Goal: Information Seeking & Learning: Learn about a topic

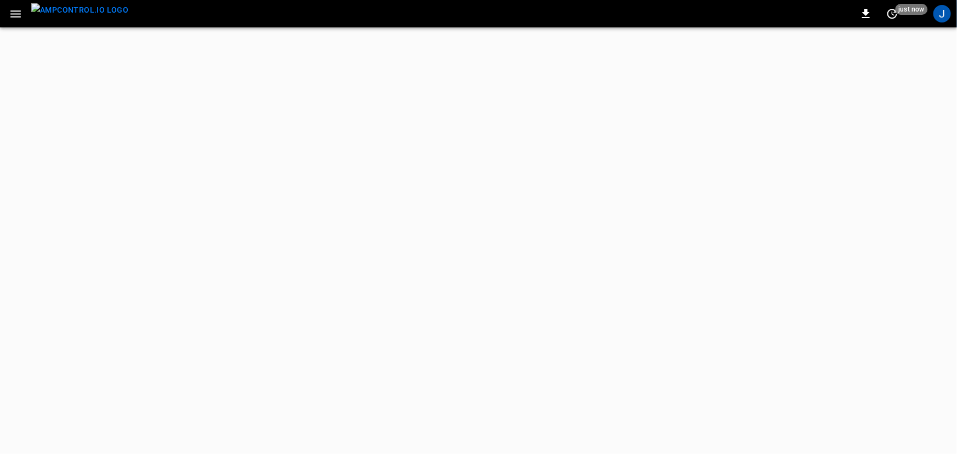
click at [21, 14] on icon "button" at bounding box center [16, 14] width 14 height 14
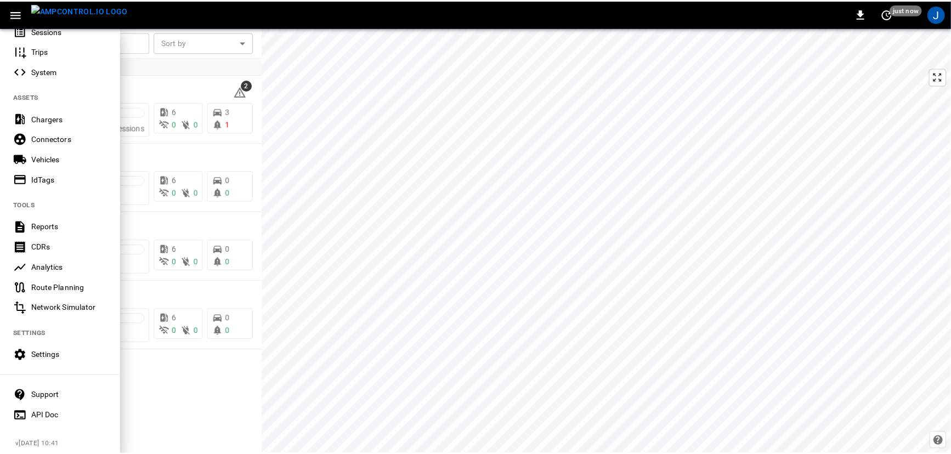
scroll to position [198, 0]
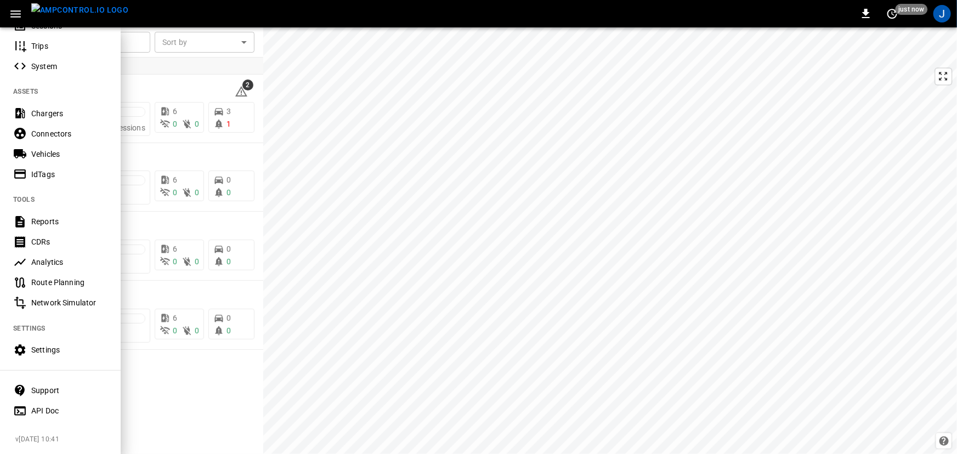
click at [53, 345] on div "Settings" at bounding box center [69, 349] width 76 height 11
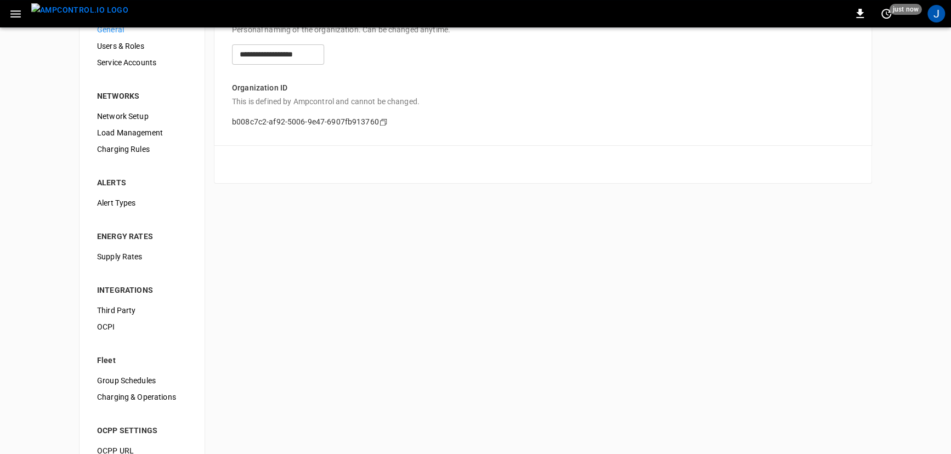
scroll to position [92, 0]
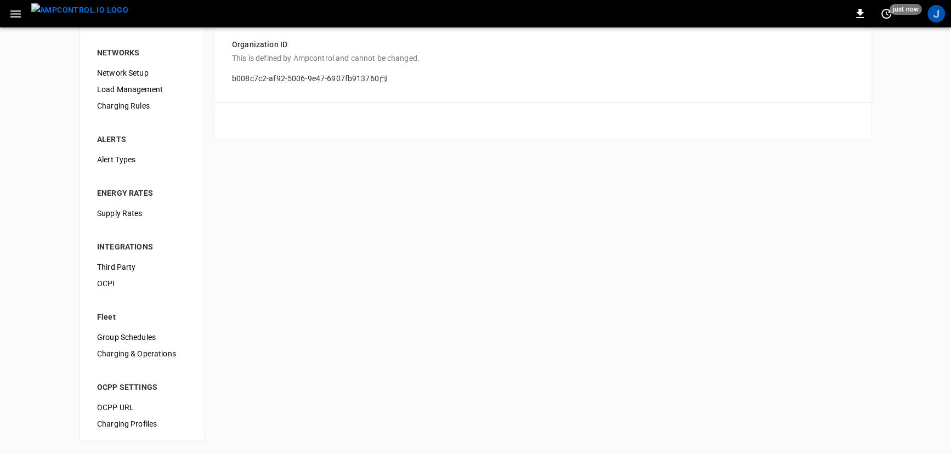
click at [128, 269] on span "Third Party" at bounding box center [142, 267] width 90 height 12
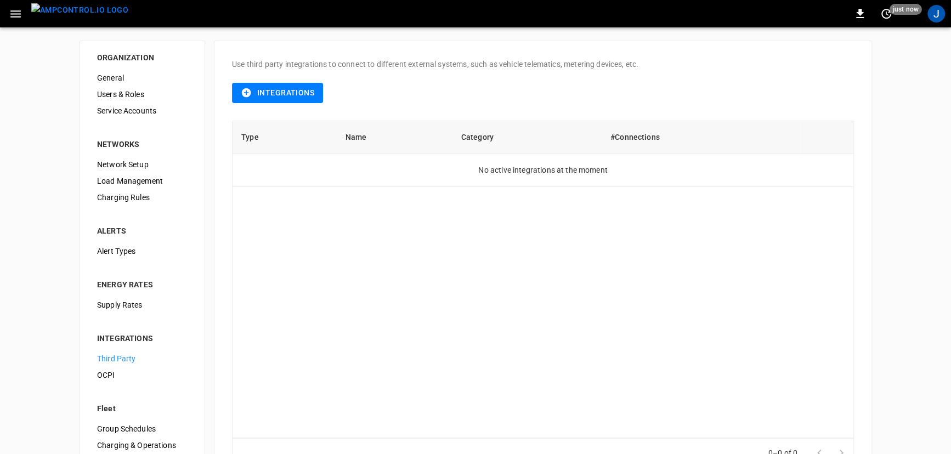
click at [289, 92] on button "Integrations" at bounding box center [277, 93] width 91 height 20
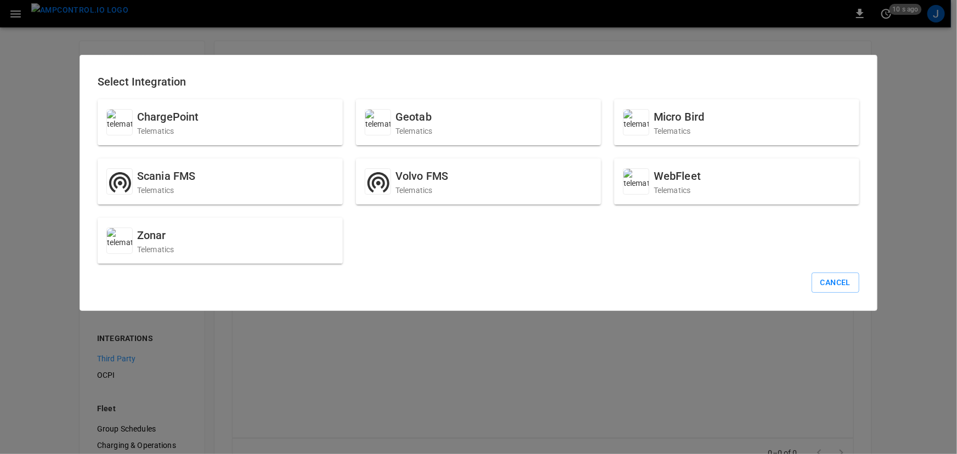
click at [832, 271] on div "Select Integration ChargePoint Telematics Geotab Telematics Micro Bird Telemati…" at bounding box center [478, 183] width 798 height 256
click at [832, 281] on button "Cancel" at bounding box center [835, 282] width 48 height 20
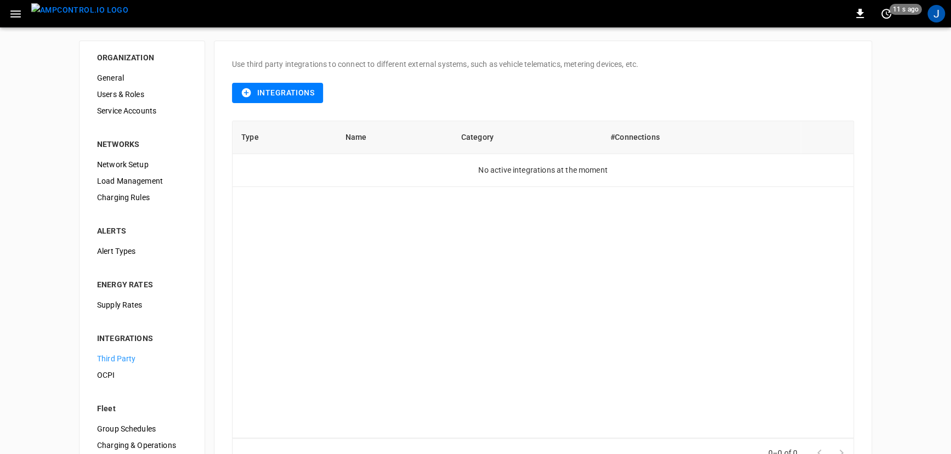
click at [287, 94] on button "Integrations" at bounding box center [277, 93] width 91 height 20
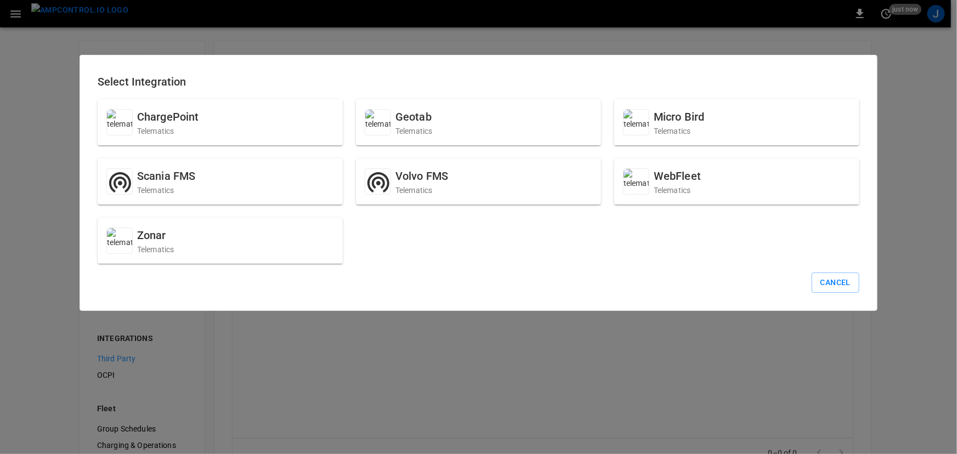
click at [360, 365] on div at bounding box center [478, 227] width 957 height 454
click at [839, 277] on button "Cancel" at bounding box center [835, 282] width 48 height 20
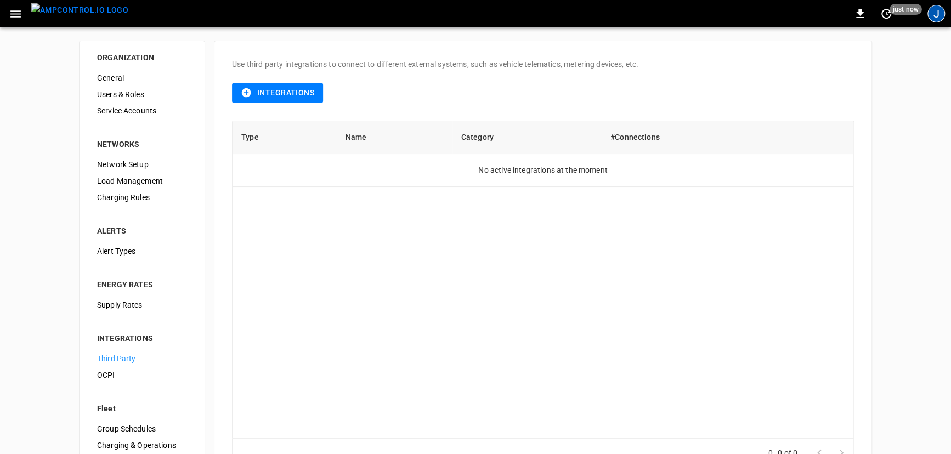
click at [935, 9] on div "J" at bounding box center [936, 14] width 18 height 18
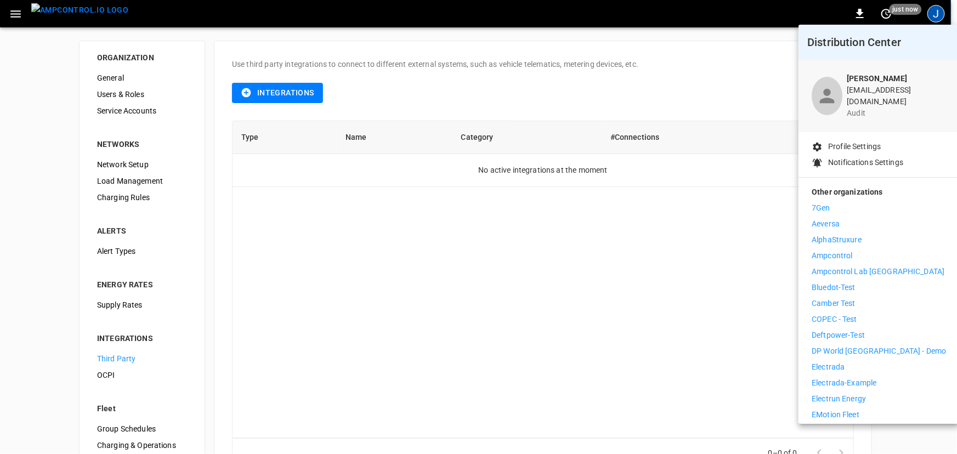
click at [61, 19] on div at bounding box center [478, 227] width 957 height 454
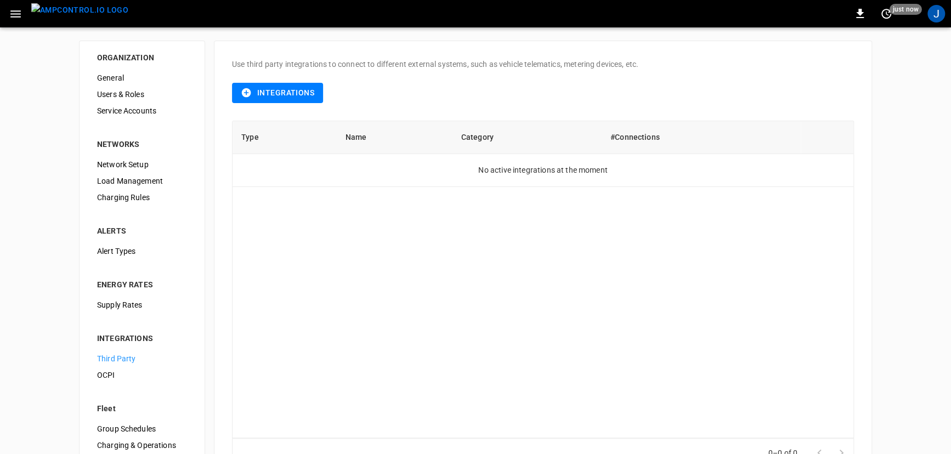
click at [24, 16] on button "button" at bounding box center [15, 14] width 22 height 20
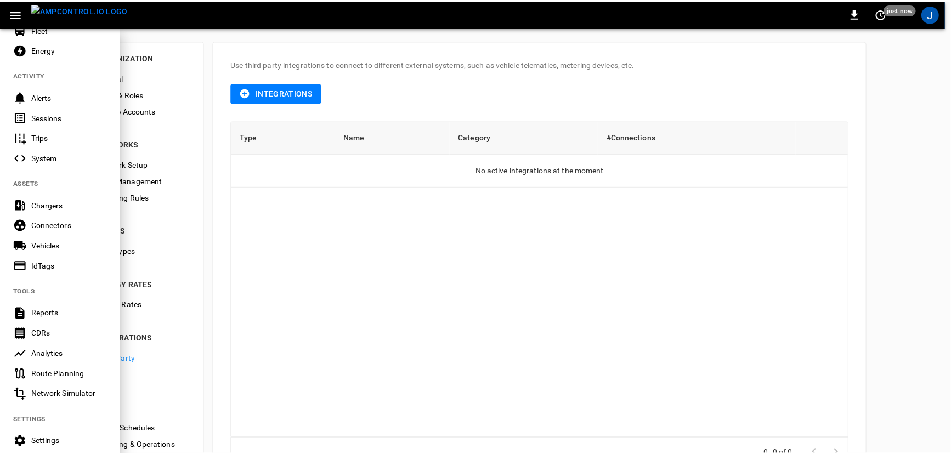
scroll to position [198, 0]
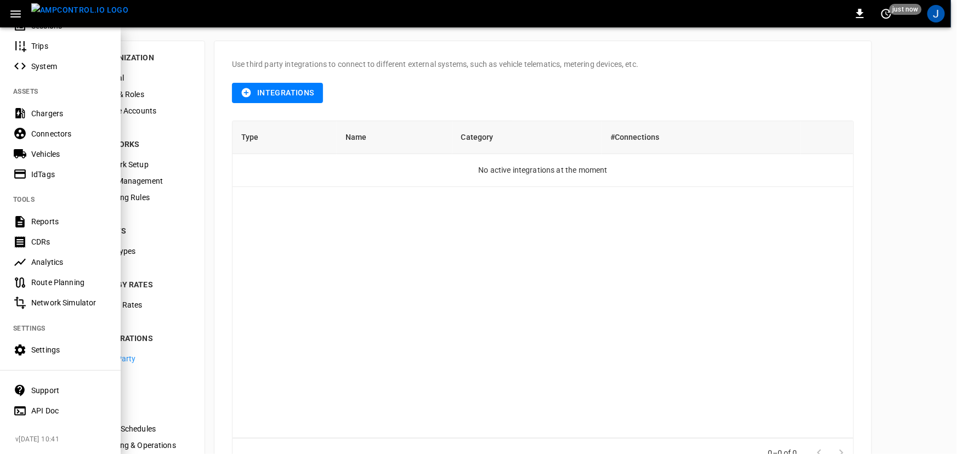
click at [44, 350] on div "Settings" at bounding box center [60, 350] width 121 height 20
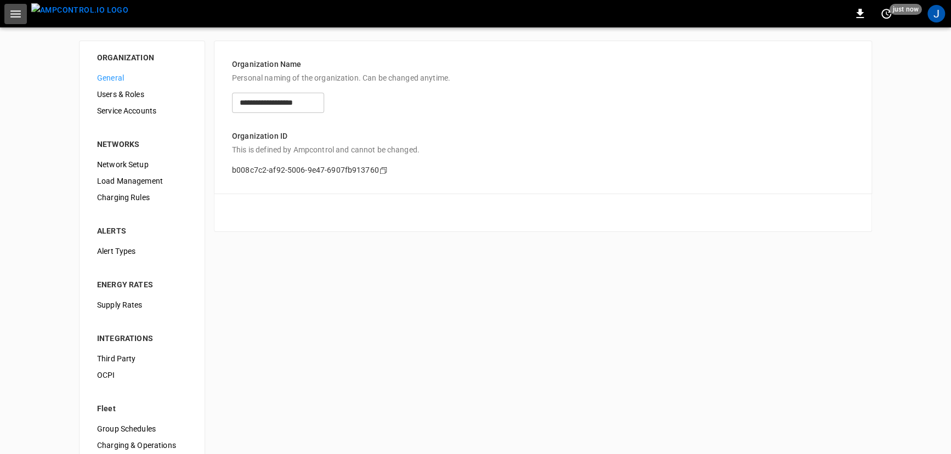
click at [18, 12] on icon "button" at bounding box center [16, 14] width 14 height 14
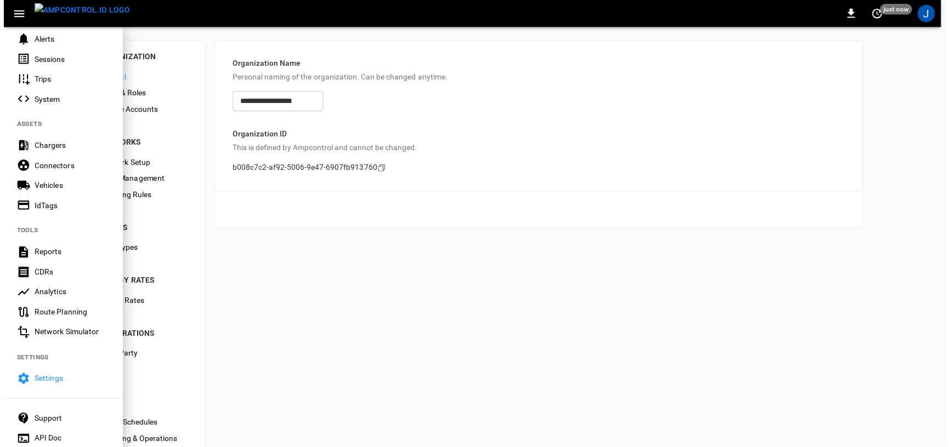
scroll to position [198, 0]
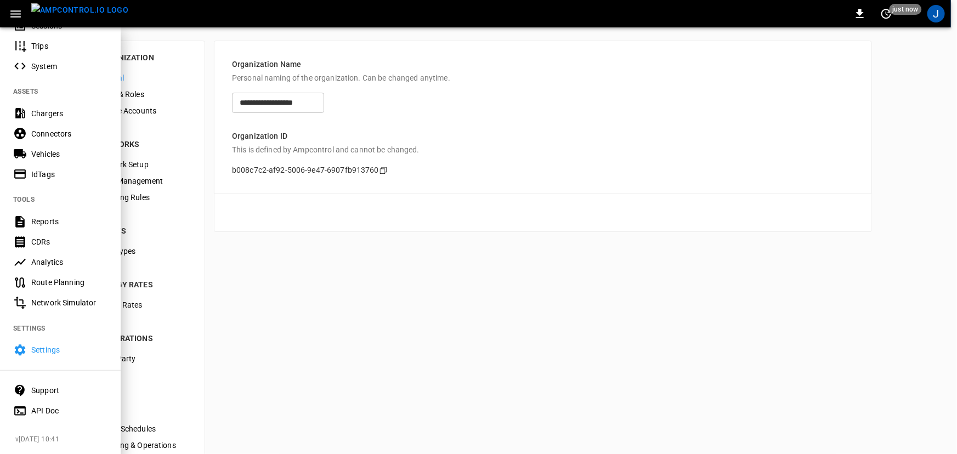
click at [47, 257] on div "Analytics" at bounding box center [69, 262] width 76 height 11
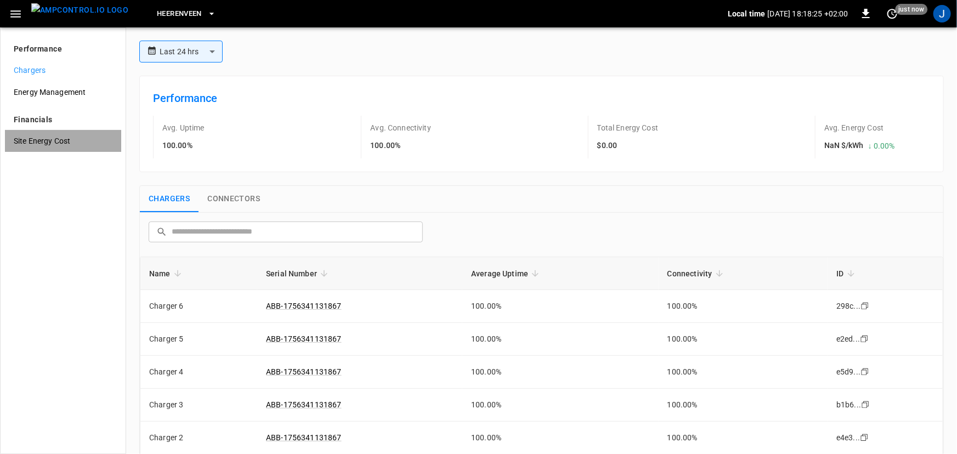
click at [66, 147] on div "Site Energy Cost" at bounding box center [63, 141] width 116 height 22
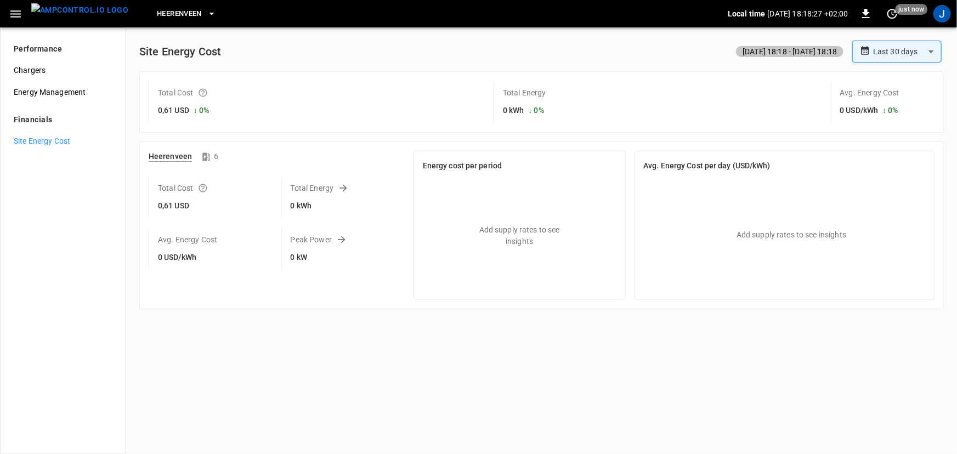
click at [541, 225] on p "Add supply rates to see insights" at bounding box center [519, 235] width 110 height 23
drag, startPoint x: 527, startPoint y: 231, endPoint x: 407, endPoint y: 244, distance: 120.8
click at [444, 240] on div "Add supply rates to see insights" at bounding box center [520, 236] width 194 height 110
click at [303, 217] on div "Total Energy 0 kWh" at bounding box center [343, 197] width 124 height 43
click at [180, 18] on span "Heerenveen" at bounding box center [179, 14] width 45 height 13
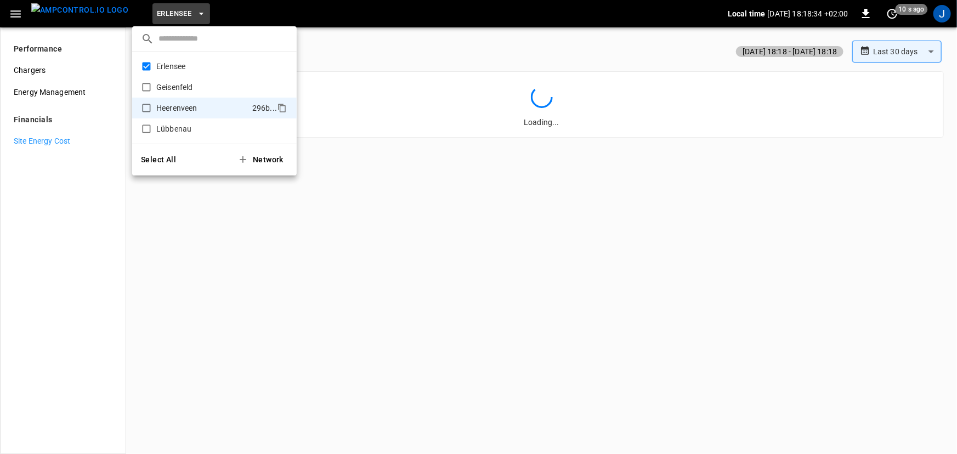
click at [397, 71] on div at bounding box center [478, 227] width 957 height 454
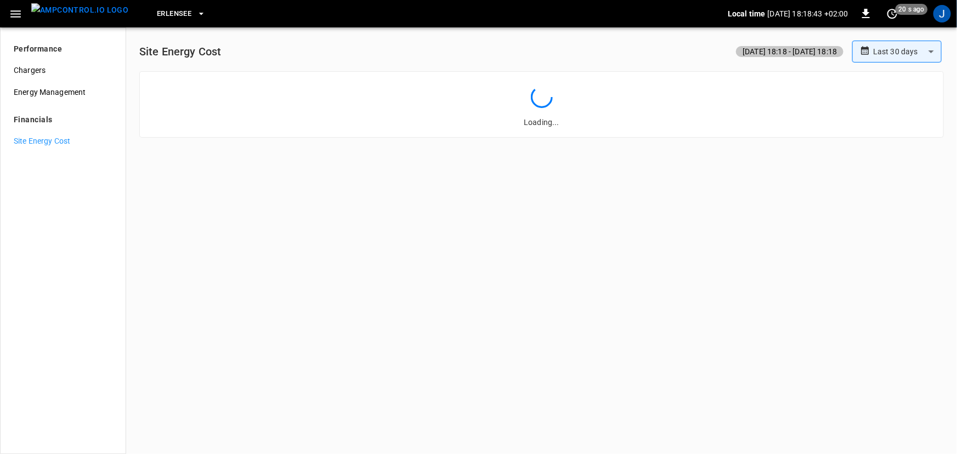
click at [342, 82] on div "Loading..." at bounding box center [541, 104] width 804 height 66
click at [875, 47] on body "**********" at bounding box center [478, 227] width 957 height 454
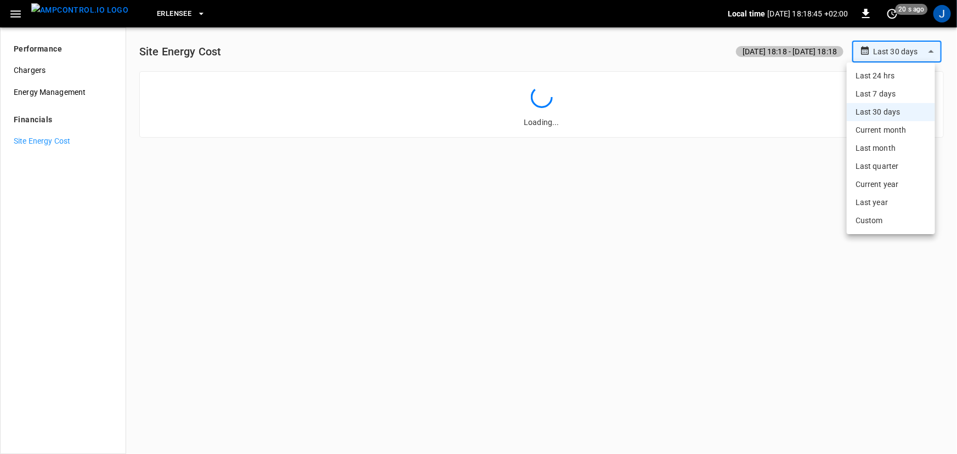
click at [876, 89] on li "Last 7 days" at bounding box center [890, 94] width 88 height 18
type input "**********"
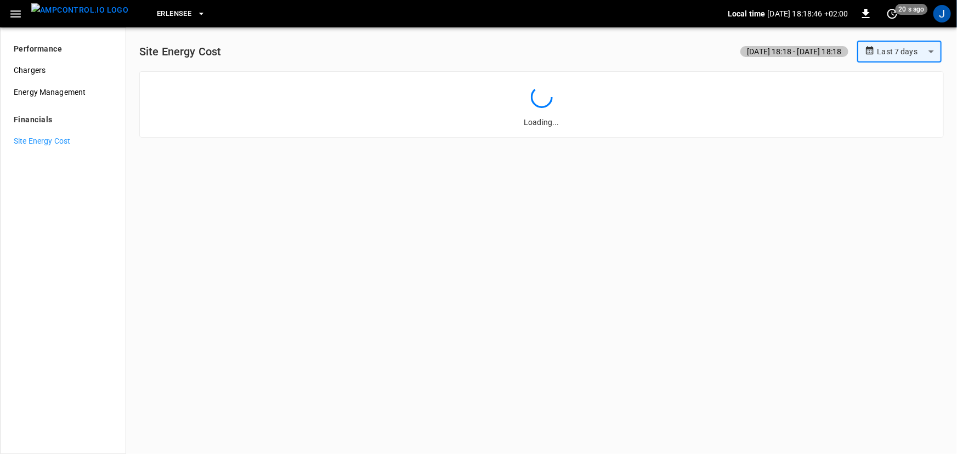
click at [687, 106] on div "Loading..." at bounding box center [542, 107] width 786 height 42
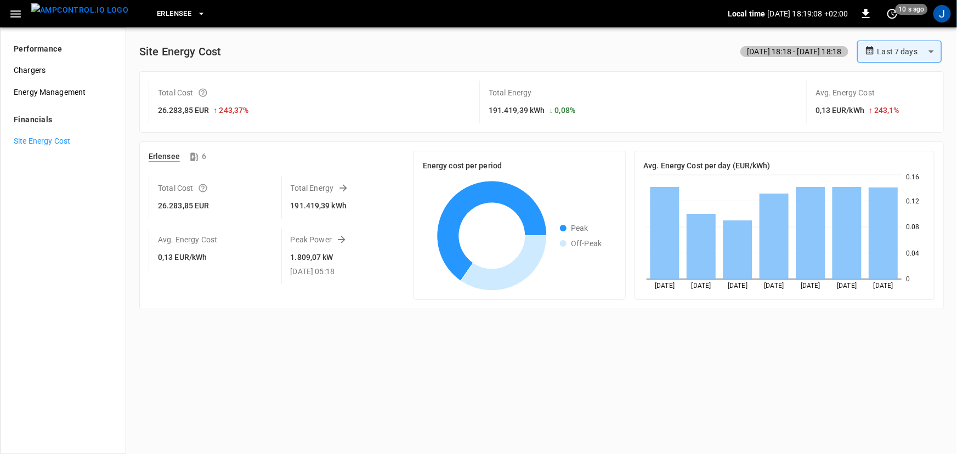
drag, startPoint x: 175, startPoint y: 207, endPoint x: 203, endPoint y: 214, distance: 28.9
click at [198, 208] on h6 "26.283,85 EUR" at bounding box center [197, 206] width 79 height 12
click at [203, 229] on div "Avg. Energy Cost 0,13 EUR/kWh" at bounding box center [211, 249] width 124 height 43
drag, startPoint x: 510, startPoint y: 110, endPoint x: 457, endPoint y: 105, distance: 53.4
click at [457, 109] on div "Total Cost 26.283,85 EUR ↑ 243,37 % Total Energy 191.419,39 kWh ↓ 0,08 % Avg. E…" at bounding box center [542, 102] width 786 height 43
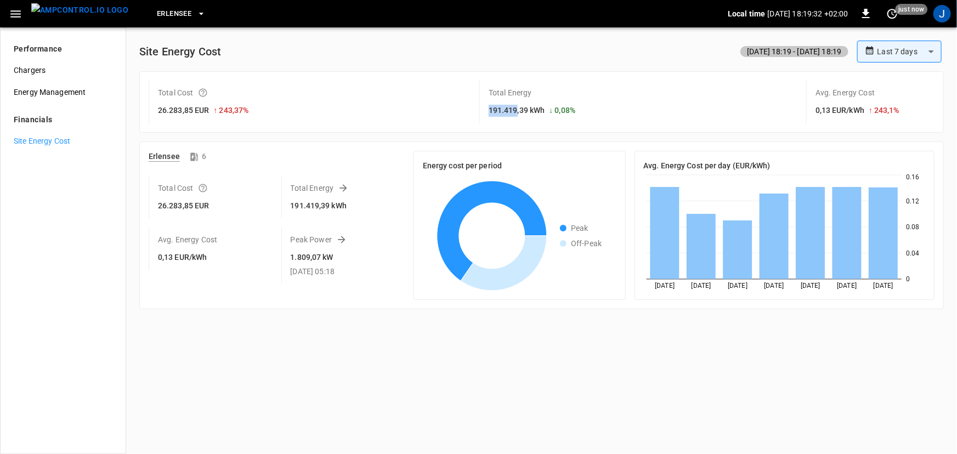
click at [464, 105] on div "Total Cost 26.283,85 EUR ↑ 243,37 % Total Energy 191.419,39 kWh ↓ 0,08 % Avg. E…" at bounding box center [542, 102] width 786 height 43
click at [492, 115] on h6 "191.419,39 kWh" at bounding box center [516, 111] width 56 height 12
click at [523, 116] on h6 "191.419,39 kWh" at bounding box center [516, 111] width 56 height 12
drag, startPoint x: 515, startPoint y: 110, endPoint x: 493, endPoint y: 110, distance: 22.5
click at [493, 112] on h6 "191.419,39 kWh" at bounding box center [516, 111] width 56 height 12
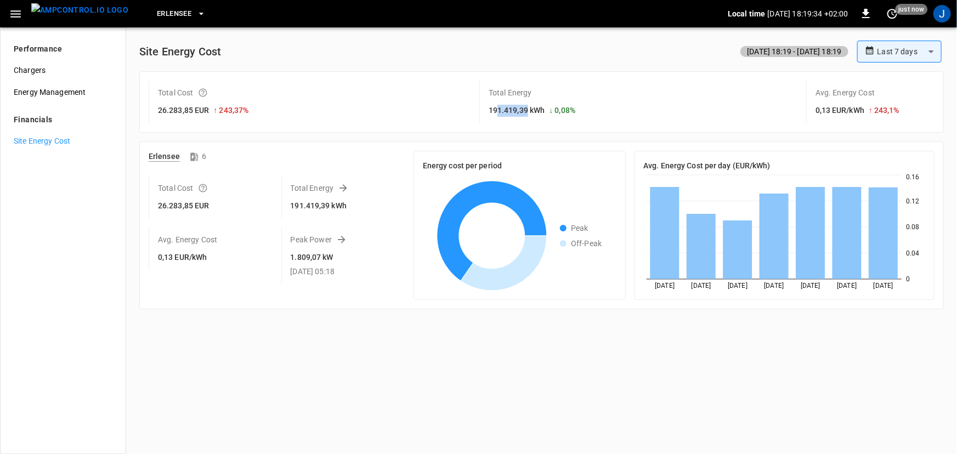
click at [493, 109] on h6 "191.419,39 kWh" at bounding box center [516, 111] width 56 height 12
click at [511, 112] on h6 "191.419,39 kWh" at bounding box center [516, 111] width 56 height 12
click at [512, 109] on h6 "191.419,39 kWh" at bounding box center [516, 111] width 56 height 12
drag, startPoint x: 492, startPoint y: 114, endPoint x: 502, endPoint y: 111, distance: 10.2
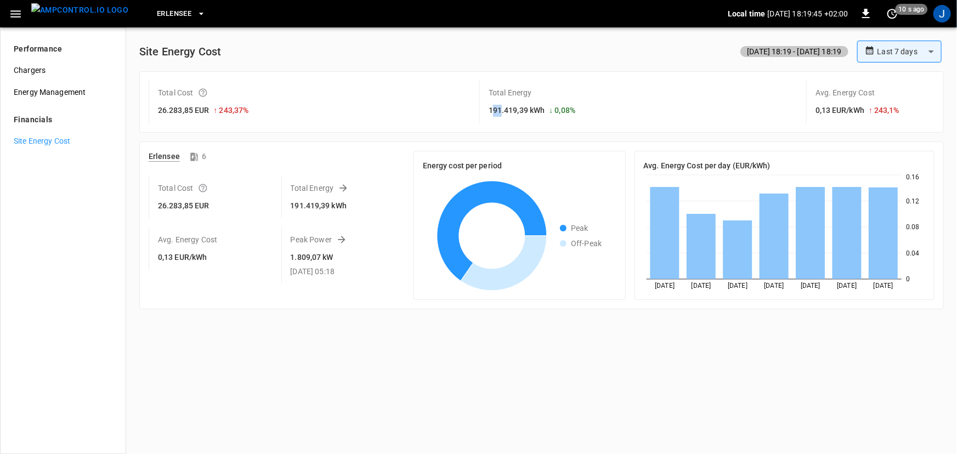
click at [502, 111] on h6 "191.419,39 kWh" at bounding box center [516, 111] width 56 height 12
click at [493, 113] on h6 "191.419,39 kWh" at bounding box center [516, 111] width 56 height 12
drag, startPoint x: 497, startPoint y: 111, endPoint x: 466, endPoint y: 111, distance: 31.2
click at [466, 111] on div "Total Cost 26.283,85 EUR ↑ 243,37 % Total Energy 191.419,39 kWh ↓ 0,08 % Avg. E…" at bounding box center [542, 102] width 786 height 43
drag, startPoint x: 500, startPoint y: 110, endPoint x: 511, endPoint y: 109, distance: 11.6
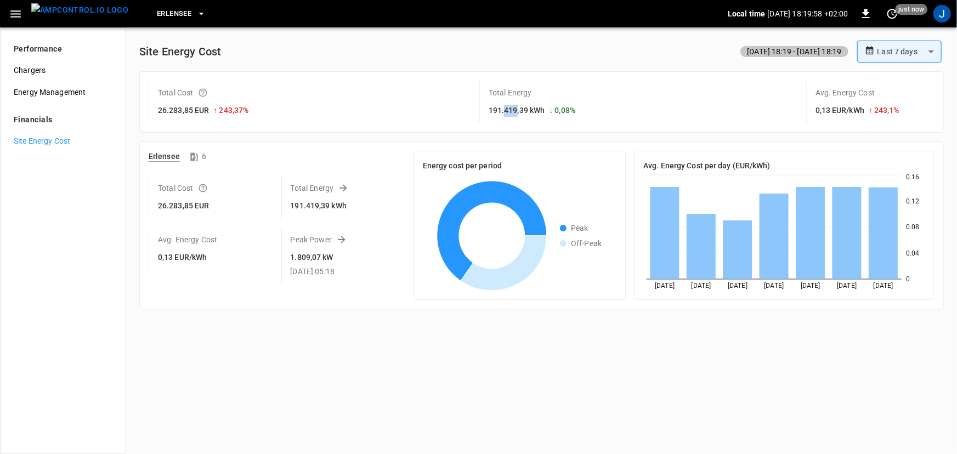
click at [511, 109] on h6 "191.419,39 kWh" at bounding box center [516, 111] width 56 height 12
click at [15, 11] on icon "button" at bounding box center [15, 13] width 10 height 7
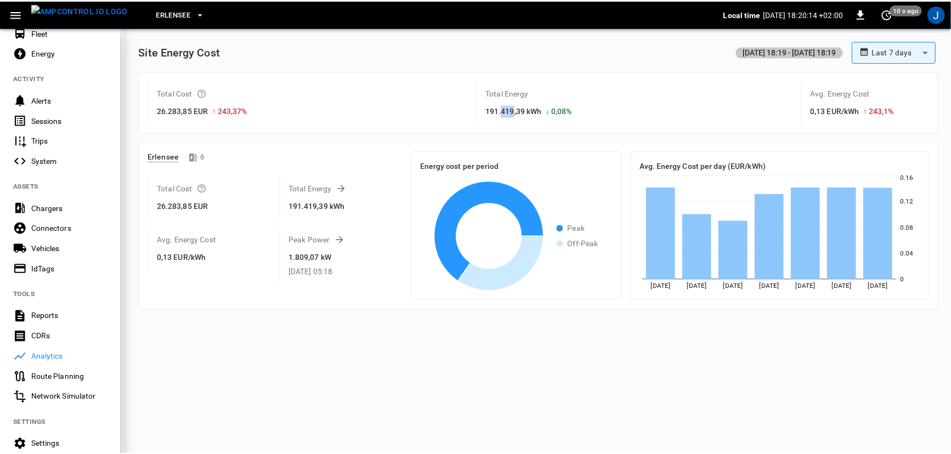
scroll to position [99, 0]
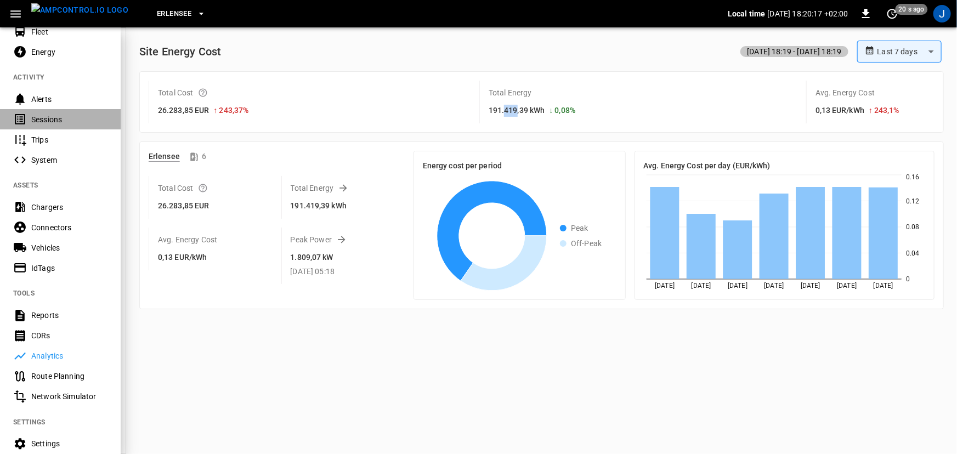
click at [62, 112] on div "Sessions" at bounding box center [60, 119] width 121 height 20
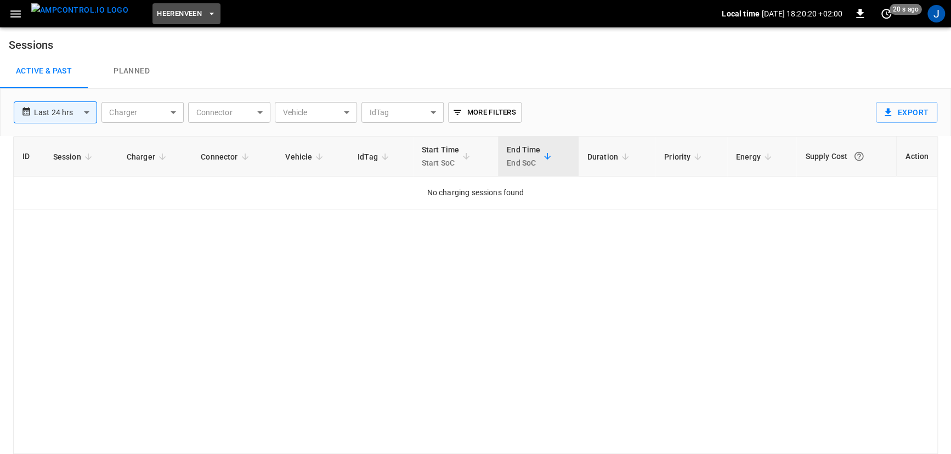
click at [185, 11] on button "Heerenveen" at bounding box center [186, 13] width 68 height 21
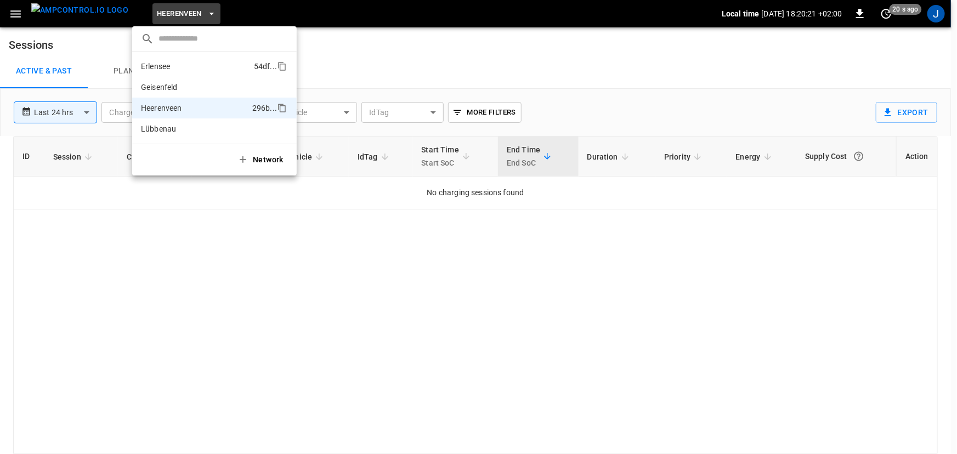
click at [179, 71] on p "Erlensee" at bounding box center [195, 66] width 109 height 11
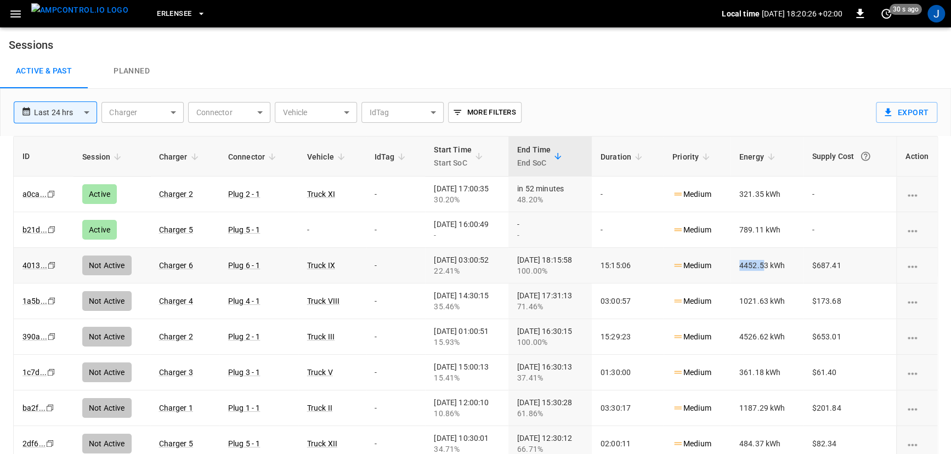
drag, startPoint x: 756, startPoint y: 262, endPoint x: 736, endPoint y: 260, distance: 20.3
click at [737, 261] on td "4452.53 kWh" at bounding box center [766, 266] width 73 height 36
click at [773, 261] on td "4452.53 kWh" at bounding box center [766, 266] width 73 height 36
drag, startPoint x: 754, startPoint y: 263, endPoint x: 731, endPoint y: 265, distance: 22.5
click at [736, 263] on td "4452.53 kWh" at bounding box center [766, 266] width 73 height 36
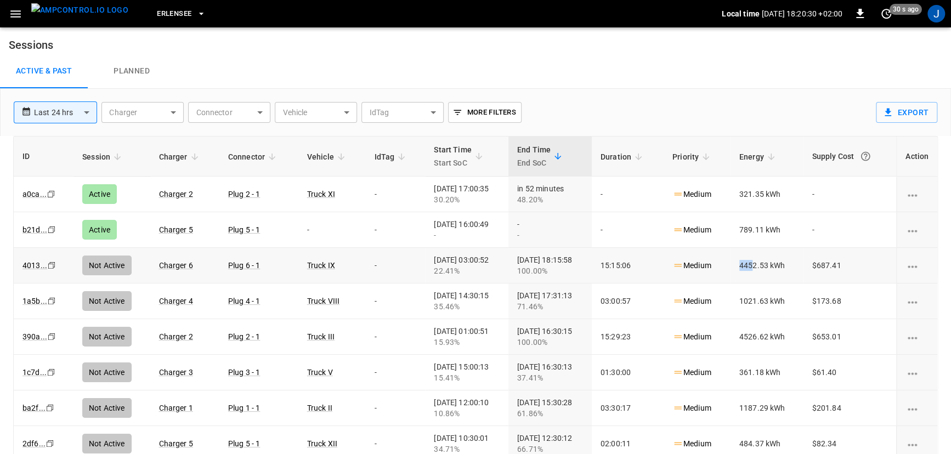
click at [750, 272] on td "4452.53 kWh" at bounding box center [766, 266] width 73 height 36
click at [753, 270] on td "4452.53 kWh" at bounding box center [766, 266] width 73 height 36
click at [43, 265] on link "4013 ..." at bounding box center [34, 265] width 29 height 13
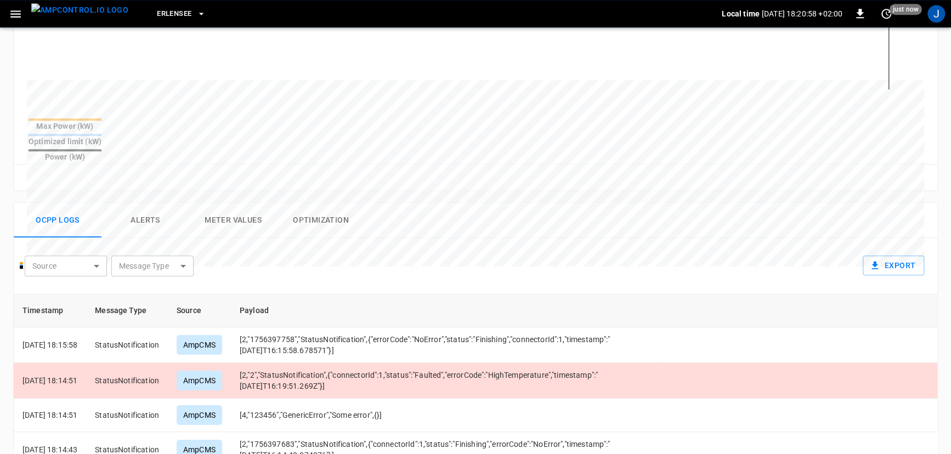
scroll to position [166, 0]
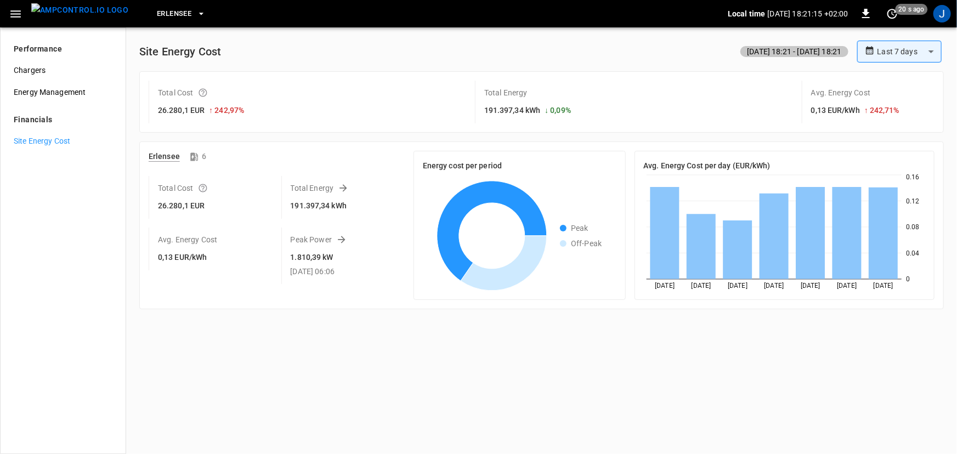
click at [16, 12] on icon "button" at bounding box center [16, 14] width 14 height 14
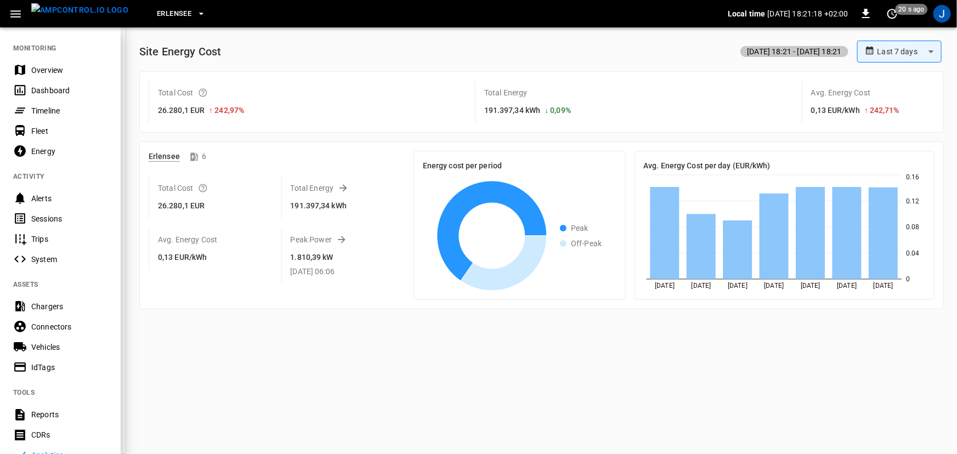
click at [174, 94] on div at bounding box center [478, 227] width 957 height 454
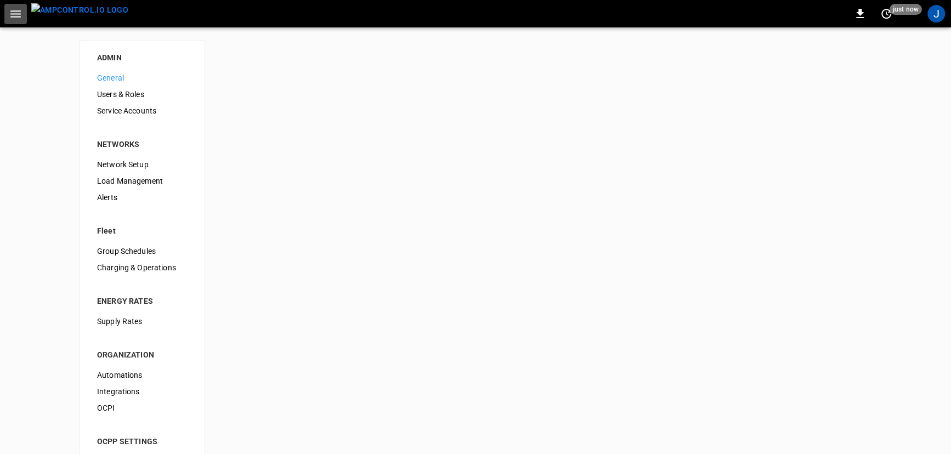
click at [15, 16] on icon "button" at bounding box center [15, 13] width 10 height 7
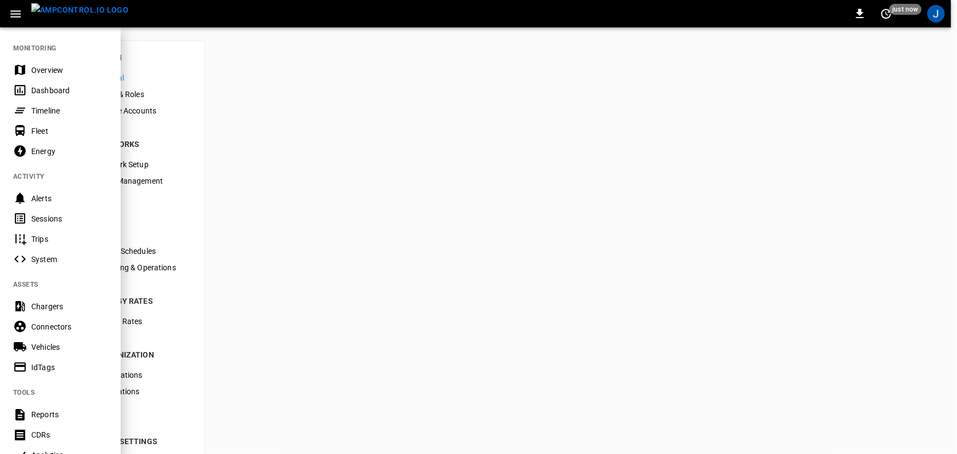
click at [54, 215] on div "Sessions" at bounding box center [69, 218] width 76 height 11
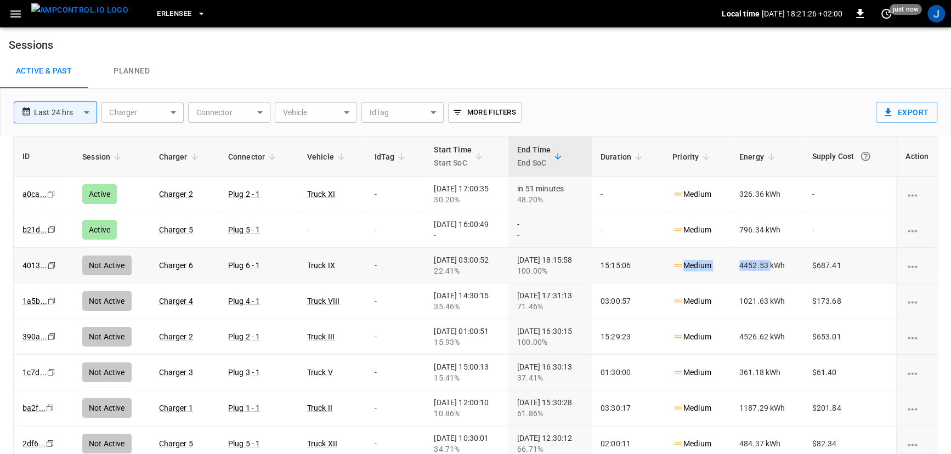
drag, startPoint x: 772, startPoint y: 263, endPoint x: 711, endPoint y: 255, distance: 61.3
click at [721, 258] on tr "4013 ... Copy Not Active Charger 6 Plug 6 - 1 Truck IX - 2025-08-28 03:00:52 22…" at bounding box center [475, 266] width 923 height 36
click at [37, 264] on link "4013 ..." at bounding box center [34, 265] width 29 height 13
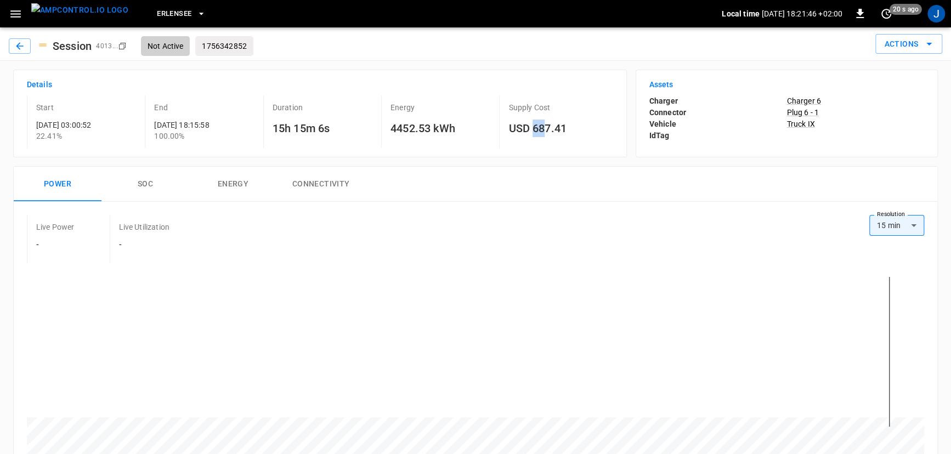
drag, startPoint x: 532, startPoint y: 131, endPoint x: 549, endPoint y: 120, distance: 20.2
click at [545, 120] on h6 "USD 687.41" at bounding box center [560, 129] width 104 height 18
click at [521, 122] on h6 "USD 687.41" at bounding box center [560, 129] width 104 height 18
click at [481, 130] on h6 "4452.53 kWh" at bounding box center [442, 129] width 104 height 18
drag, startPoint x: 482, startPoint y: 126, endPoint x: 498, endPoint y: 128, distance: 16.0
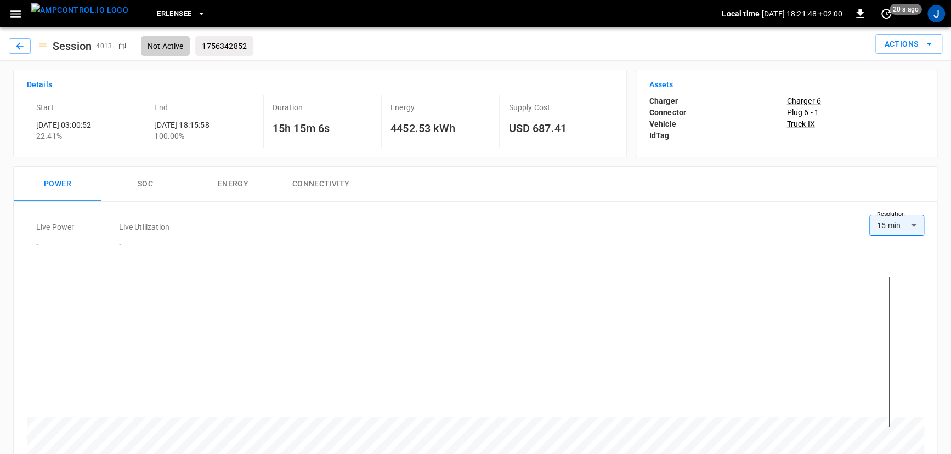
click at [482, 122] on h6 "4452.53 kWh" at bounding box center [442, 129] width 104 height 18
drag, startPoint x: 566, startPoint y: 122, endPoint x: 511, endPoint y: 121, distance: 54.3
click at [526, 120] on h6 "USD 687.41" at bounding box center [560, 129] width 104 height 18
click at [511, 121] on div "Supply Cost USD 687.41" at bounding box center [555, 121] width 113 height 53
click at [555, 126] on h6 "USD 687.41" at bounding box center [560, 129] width 104 height 18
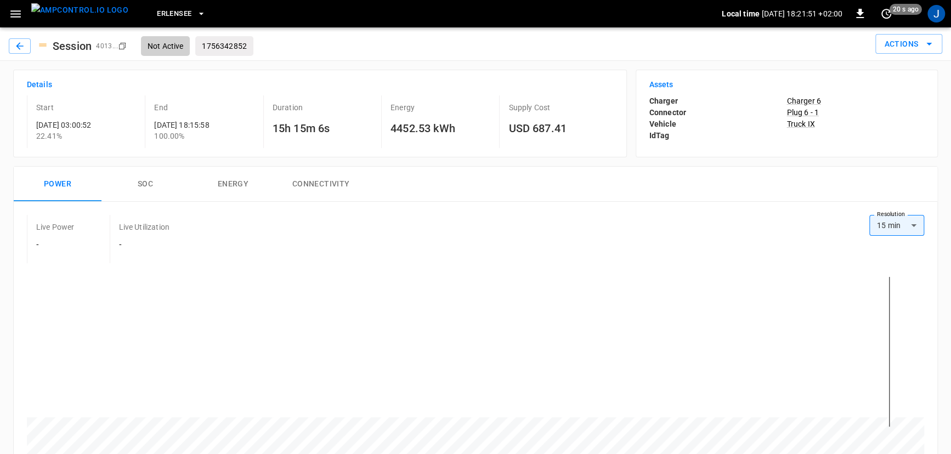
click at [562, 126] on h6 "USD 687.41" at bounding box center [560, 129] width 104 height 18
click at [561, 128] on h6 "USD 687.41" at bounding box center [560, 129] width 104 height 18
click at [25, 43] on icon "button" at bounding box center [19, 46] width 11 height 11
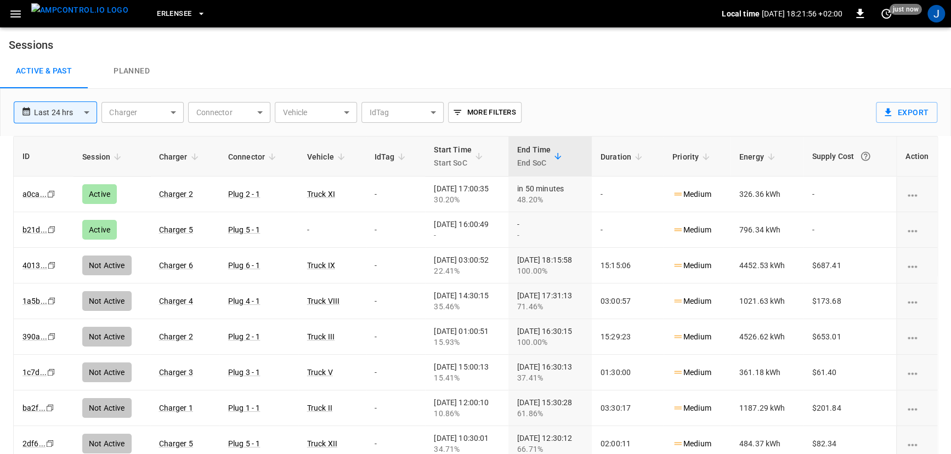
click at [10, 11] on icon "button" at bounding box center [16, 14] width 14 height 14
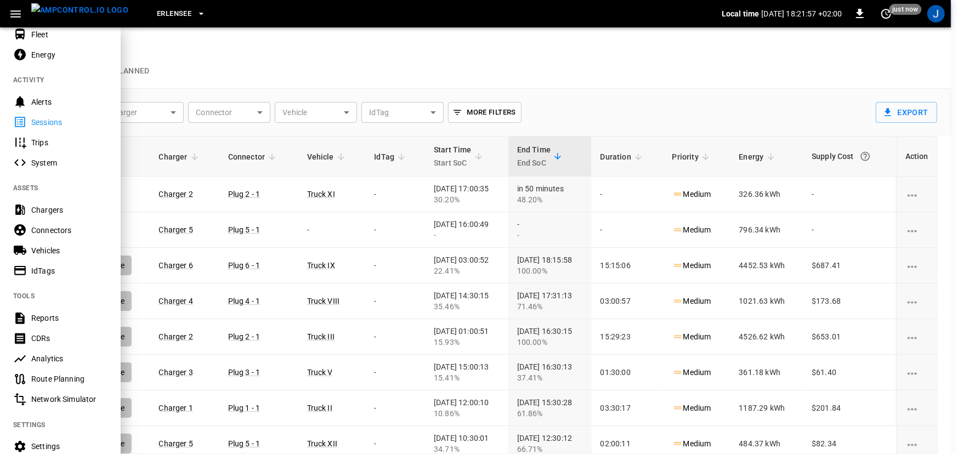
scroll to position [198, 0]
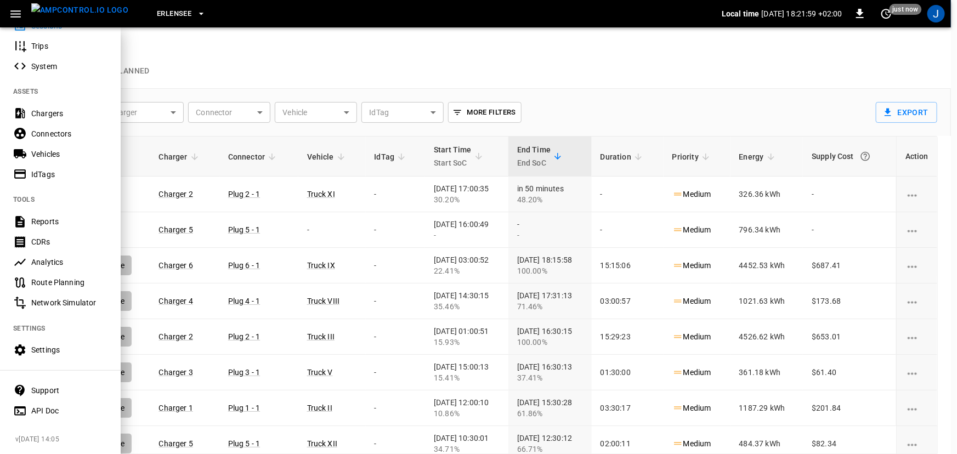
click at [56, 258] on div "Analytics" at bounding box center [69, 262] width 76 height 11
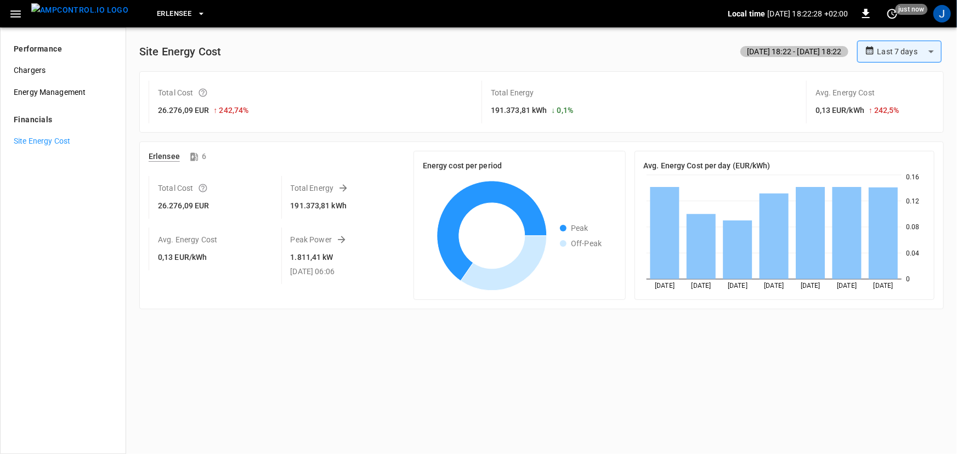
click at [163, 11] on span "Erlensee" at bounding box center [174, 14] width 35 height 13
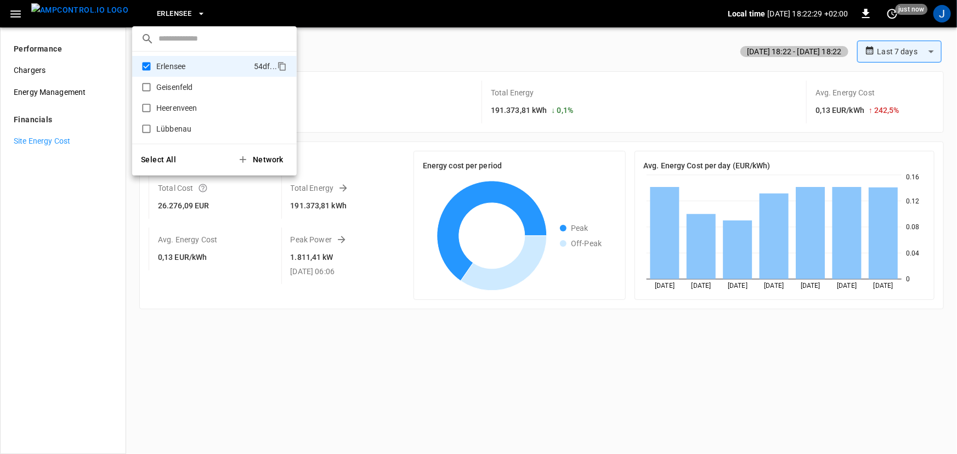
click at [163, 11] on div at bounding box center [478, 227] width 957 height 454
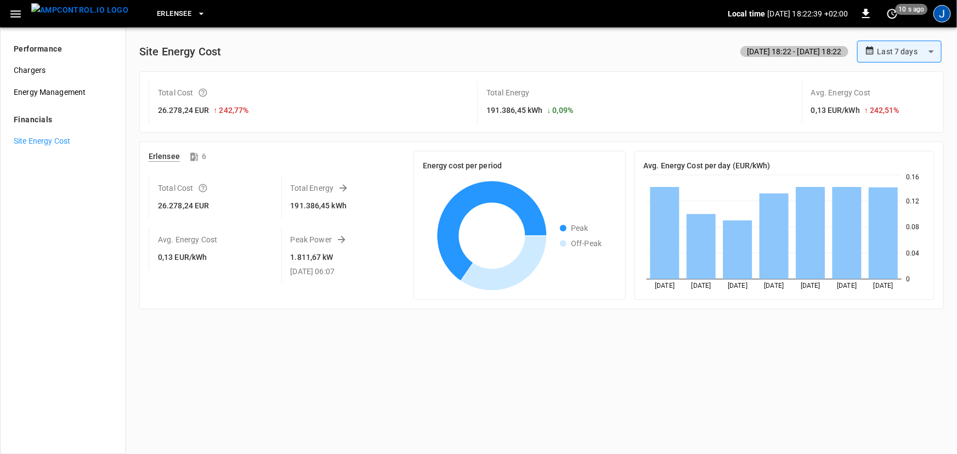
click at [939, 16] on div "J" at bounding box center [942, 14] width 18 height 18
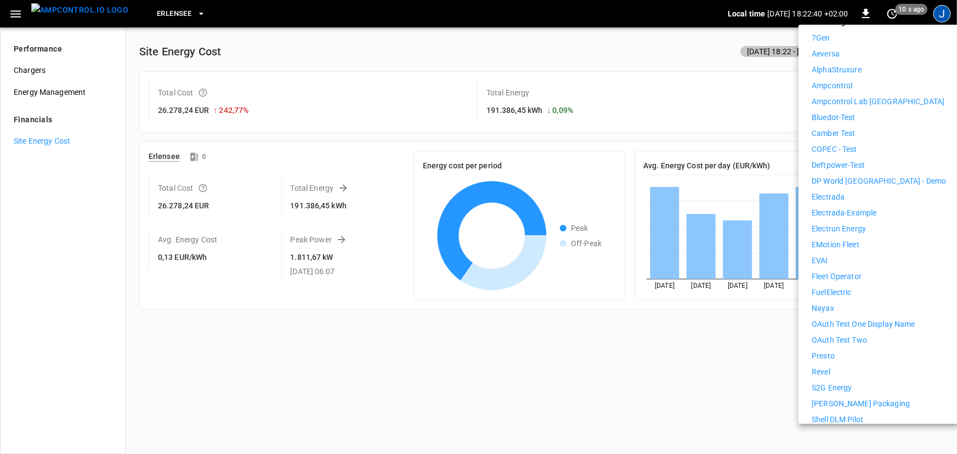
scroll to position [265, 0]
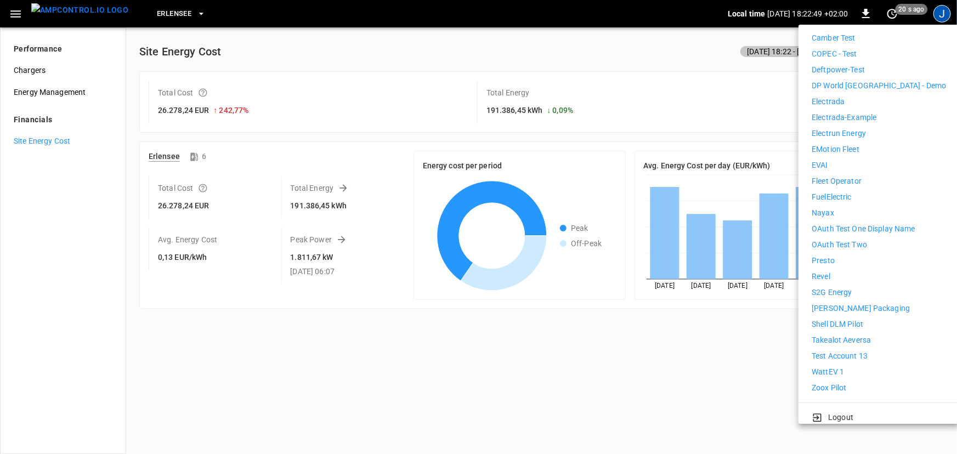
click at [865, 175] on li "Fleet Operator" at bounding box center [878, 181] width 134 height 12
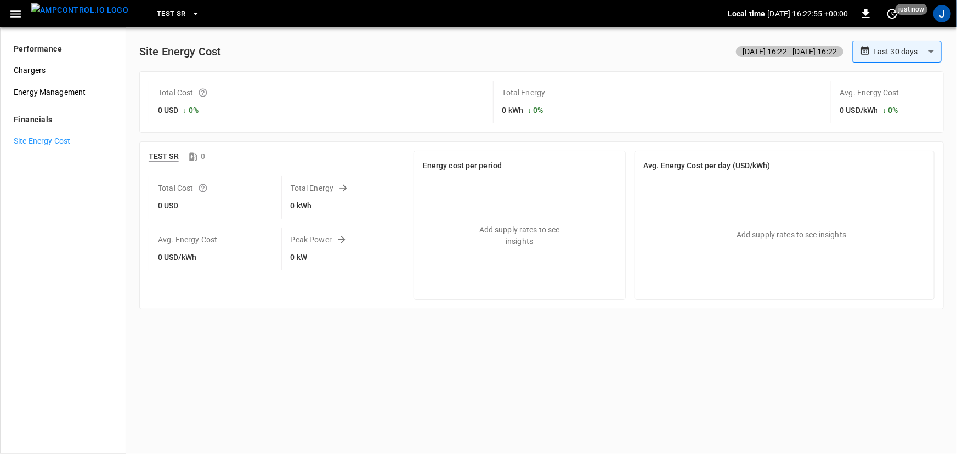
click at [190, 16] on icon "button" at bounding box center [195, 13] width 11 height 11
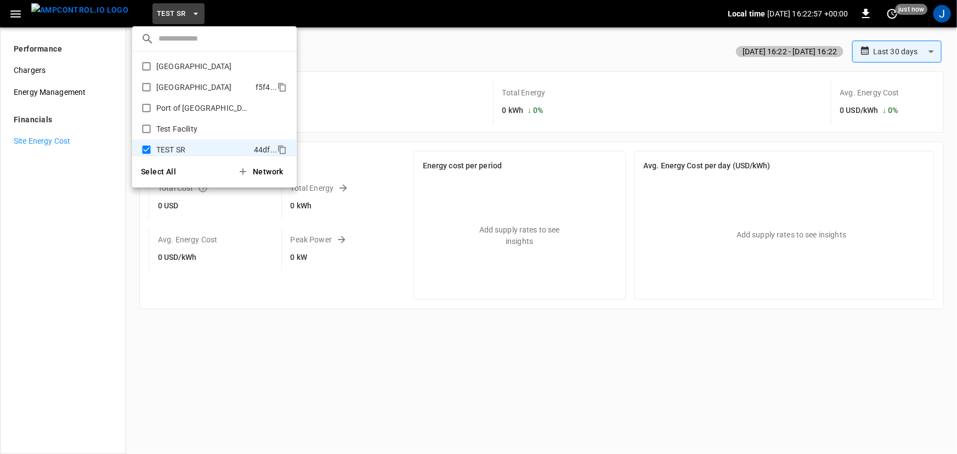
click at [184, 87] on p "Port of Barcelona" at bounding box center [203, 87] width 95 height 11
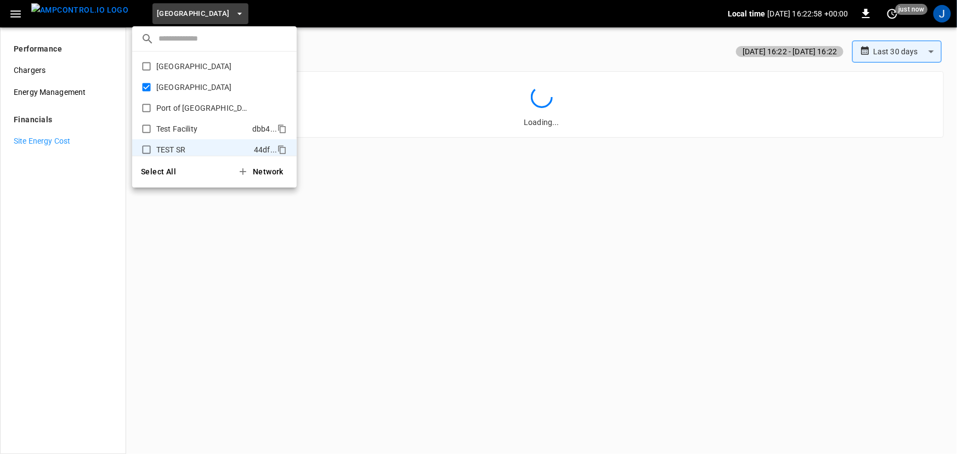
click at [170, 130] on p "Test Facility" at bounding box center [202, 128] width 92 height 11
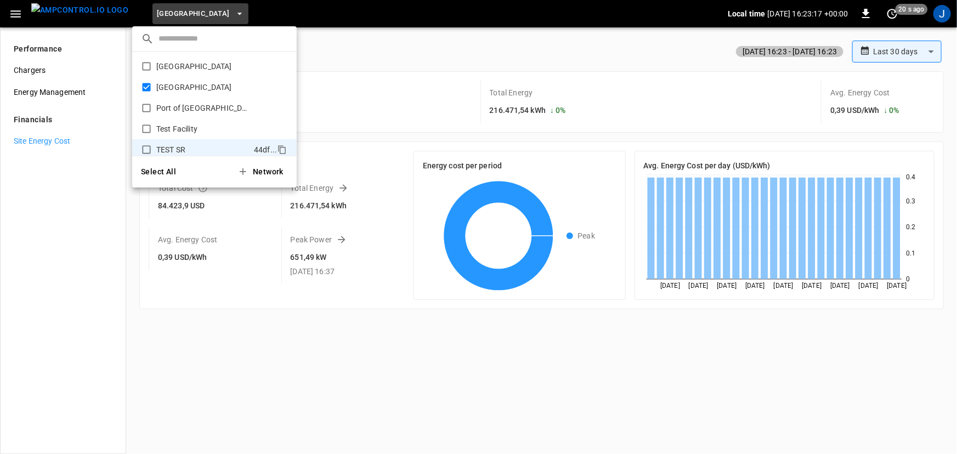
click at [365, 366] on div at bounding box center [478, 227] width 957 height 454
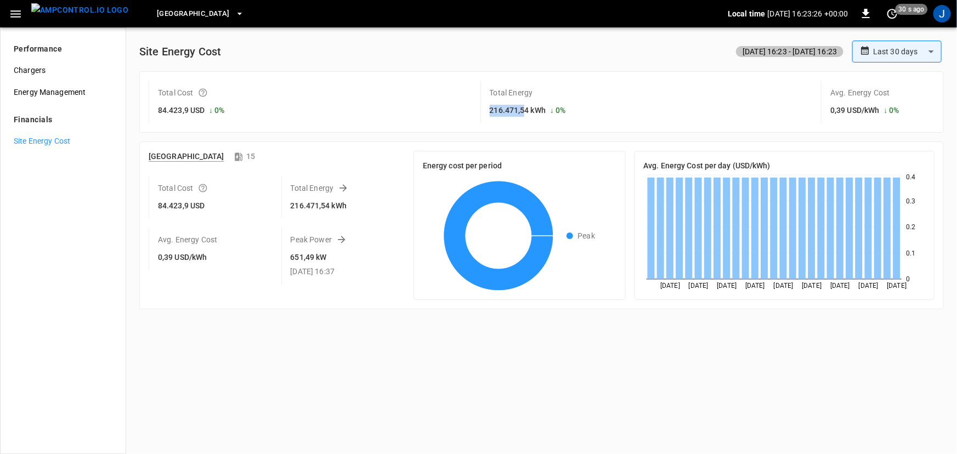
drag, startPoint x: 519, startPoint y: 108, endPoint x: 467, endPoint y: 109, distance: 52.6
click at [467, 109] on div "Total Cost 84.423,9 USD ↓ 0 % Total Energy 216.471,54 kWh ↓ 0 % Avg. Energy Cos…" at bounding box center [542, 102] width 786 height 43
click at [466, 109] on div "Total Cost 84.423,9 USD ↓ 0 % Total Energy 216.471,54 kWh ↓ 0 % Avg. Energy Cos…" at bounding box center [542, 102] width 786 height 43
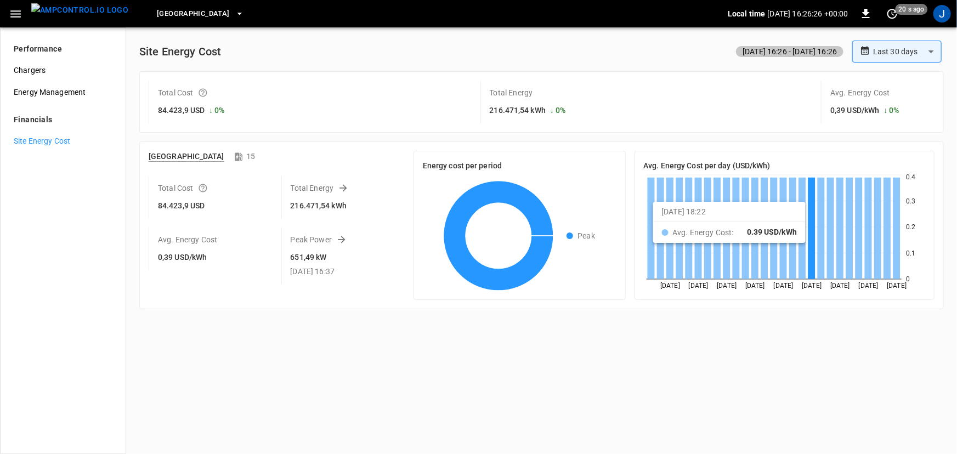
click at [941, 14] on div "J" at bounding box center [942, 14] width 18 height 18
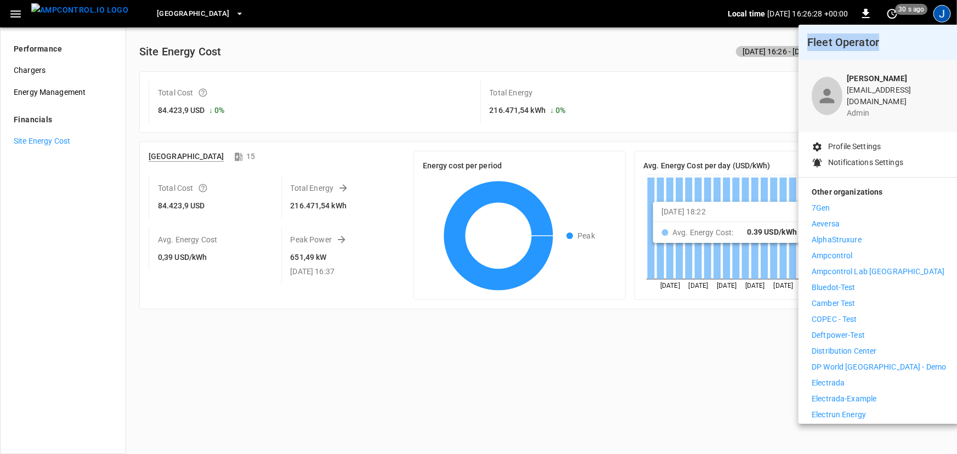
drag, startPoint x: 882, startPoint y: 38, endPoint x: 742, endPoint y: 38, distance: 139.8
click at [743, 38] on div "Fleet Operator Jonas Schlund jonas@ampcontrol.io admin Profile Settings Notific…" at bounding box center [478, 228] width 957 height 452
click at [377, 347] on div at bounding box center [478, 227] width 957 height 454
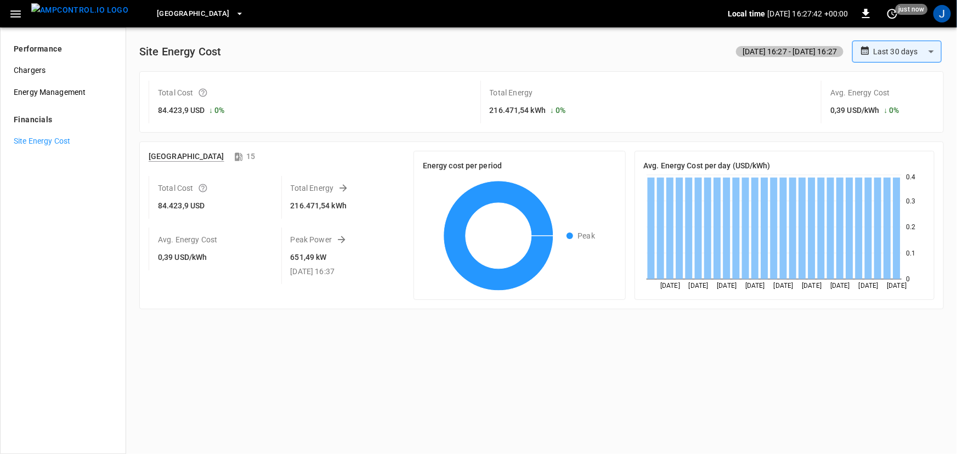
click at [940, 13] on div "J" at bounding box center [942, 14] width 18 height 18
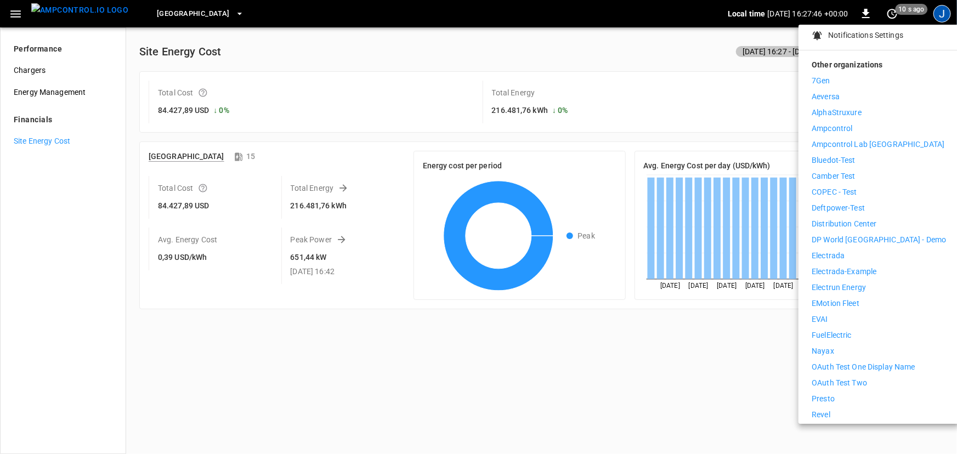
scroll to position [149, 0]
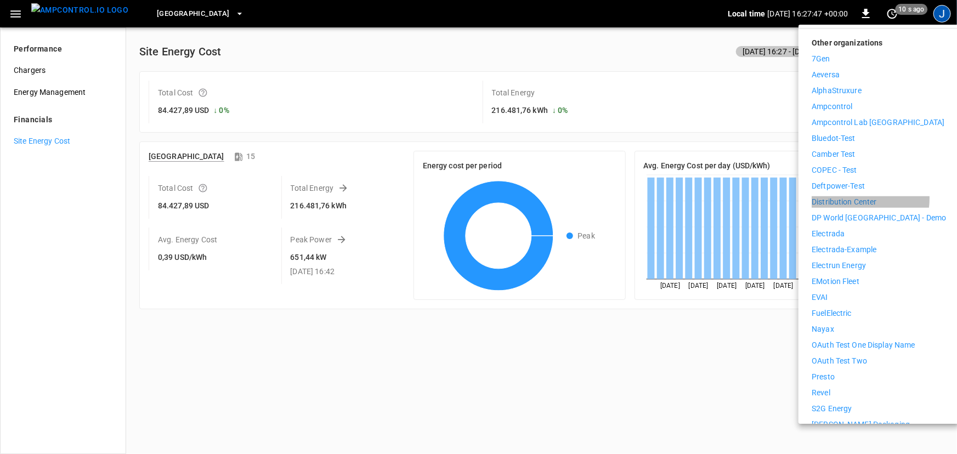
click at [853, 196] on p "Distribution Center" at bounding box center [843, 202] width 65 height 12
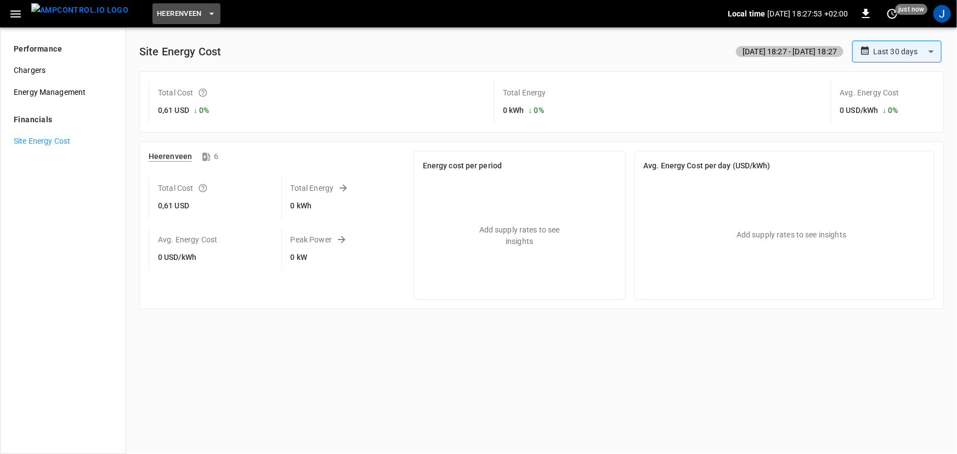
click at [157, 11] on span "Heerenveen" at bounding box center [179, 14] width 45 height 13
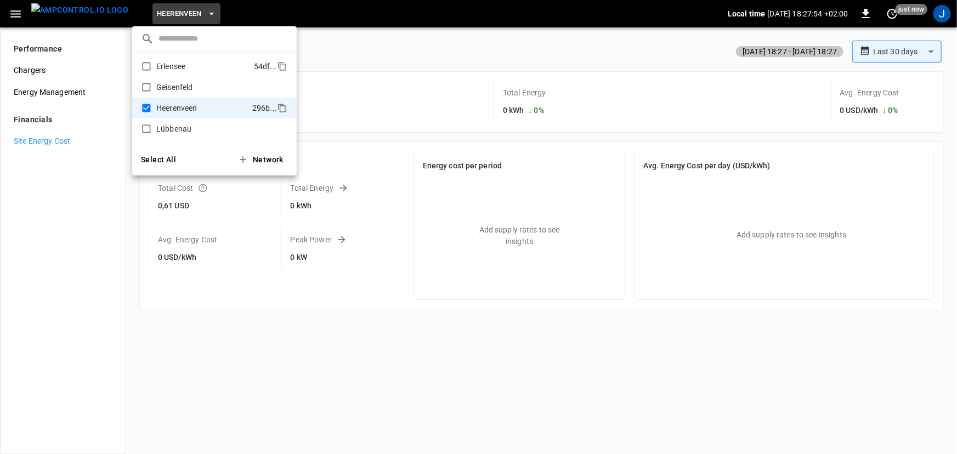
click at [195, 66] on p "Erlensee" at bounding box center [202, 66] width 93 height 11
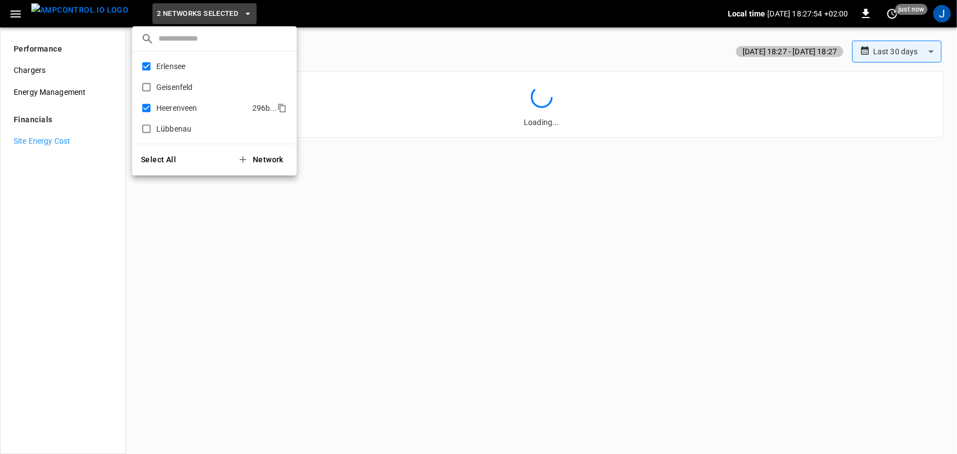
click at [169, 100] on li "Heerenveen 296b ..." at bounding box center [214, 108] width 164 height 21
click at [313, 7] on div at bounding box center [478, 227] width 957 height 454
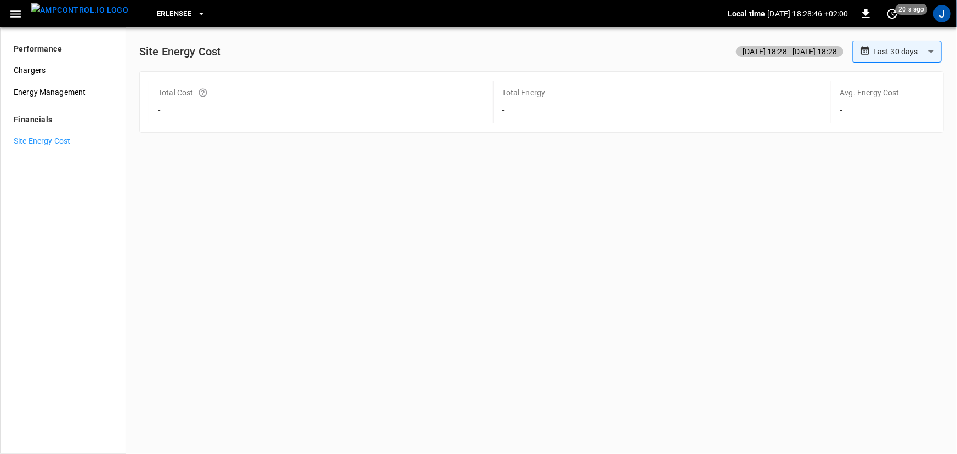
click at [916, 48] on body "**********" at bounding box center [478, 227] width 957 height 454
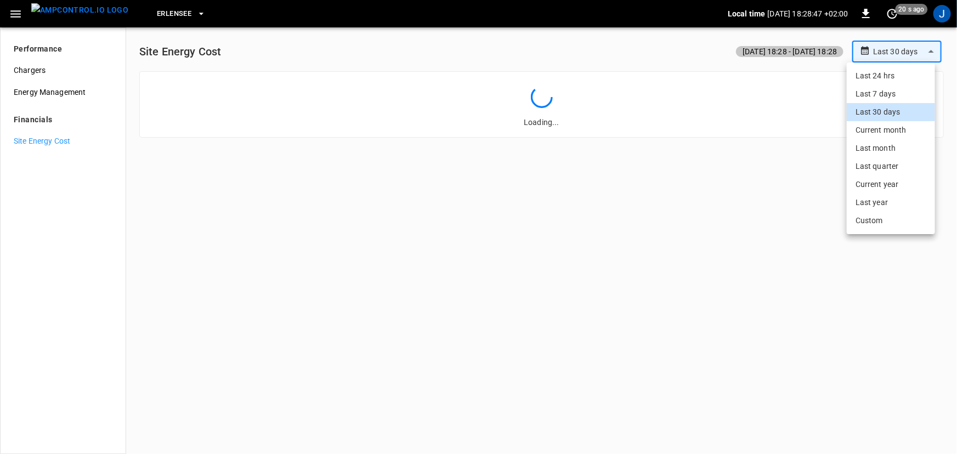
click at [888, 91] on li "Last 7 days" at bounding box center [890, 94] width 88 height 18
type input "**********"
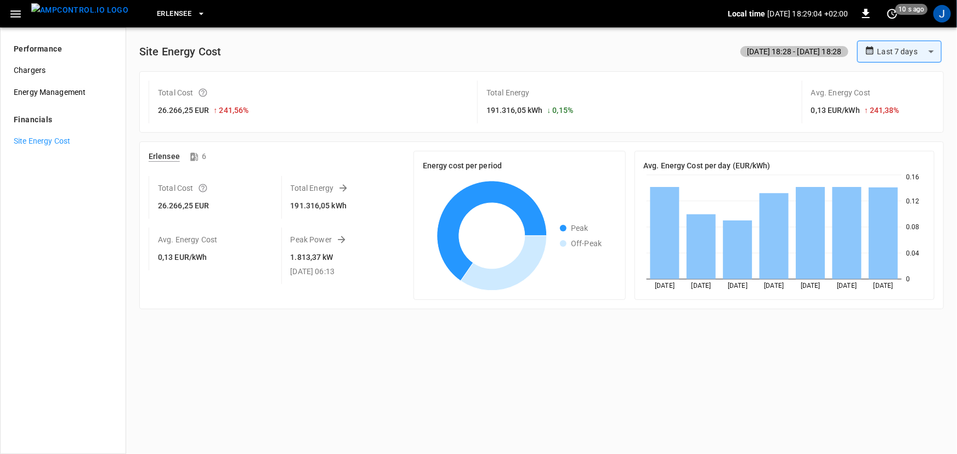
click at [311, 263] on div "1.813,37 kW [DATE] 06:13" at bounding box center [330, 265] width 79 height 26
drag, startPoint x: 322, startPoint y: 262, endPoint x: 297, endPoint y: 254, distance: 26.0
click at [312, 257] on h6 "1.813,37 kW" at bounding box center [312, 258] width 43 height 12
click at [319, 240] on p "Peak Power" at bounding box center [319, 239] width 57 height 11
click at [339, 240] on icon at bounding box center [341, 239] width 7 height 7
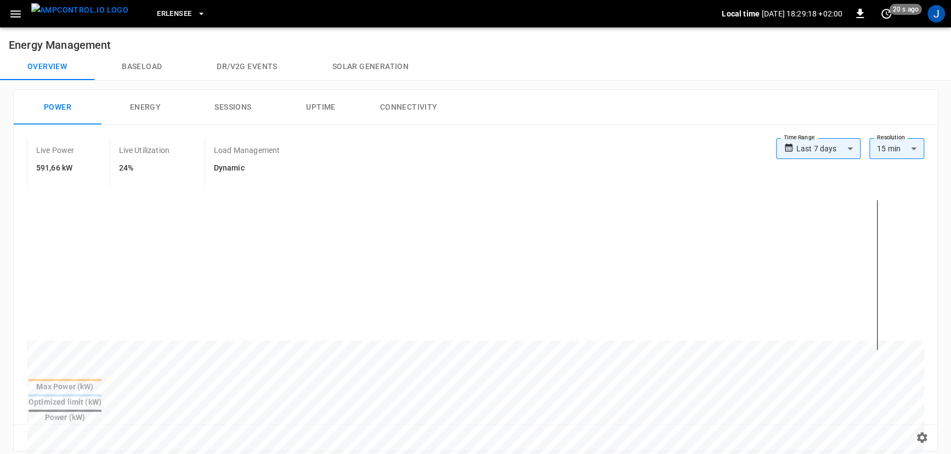
click at [58, 16] on img "menu" at bounding box center [79, 10] width 97 height 14
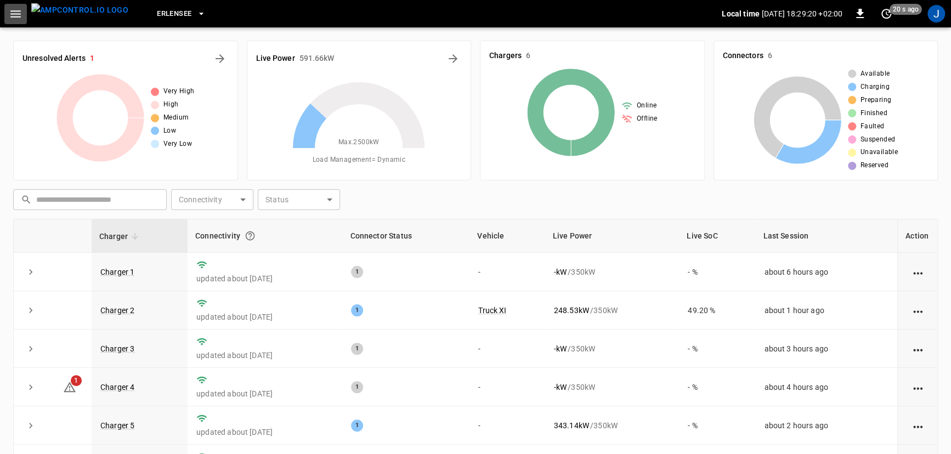
drag, startPoint x: 13, startPoint y: 14, endPoint x: 23, endPoint y: 25, distance: 14.3
click at [13, 14] on icon "button" at bounding box center [16, 14] width 14 height 14
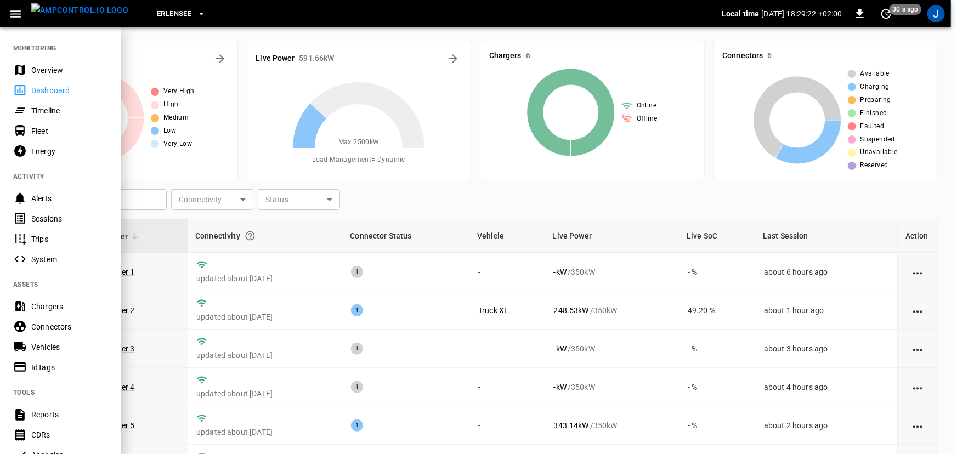
drag, startPoint x: 55, startPoint y: 217, endPoint x: 131, endPoint y: 226, distance: 76.7
click at [55, 217] on div "Sessions" at bounding box center [69, 218] width 76 height 11
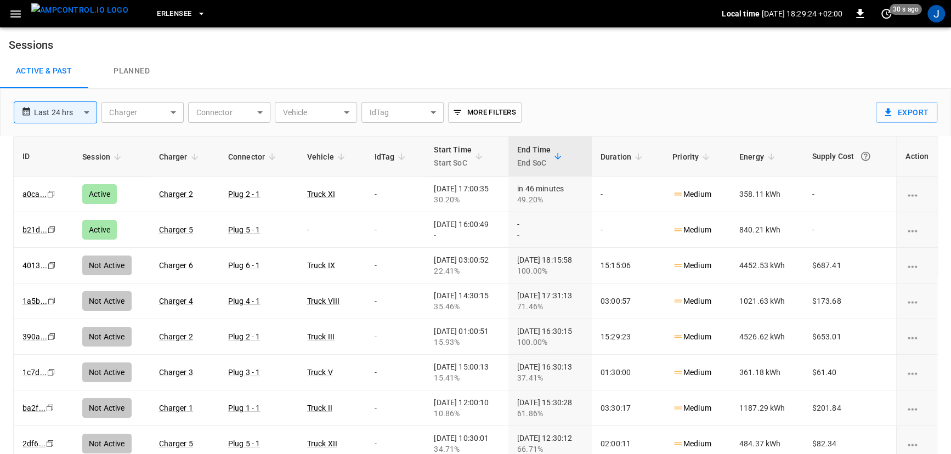
click at [773, 157] on icon "sessions table" at bounding box center [771, 157] width 10 height 10
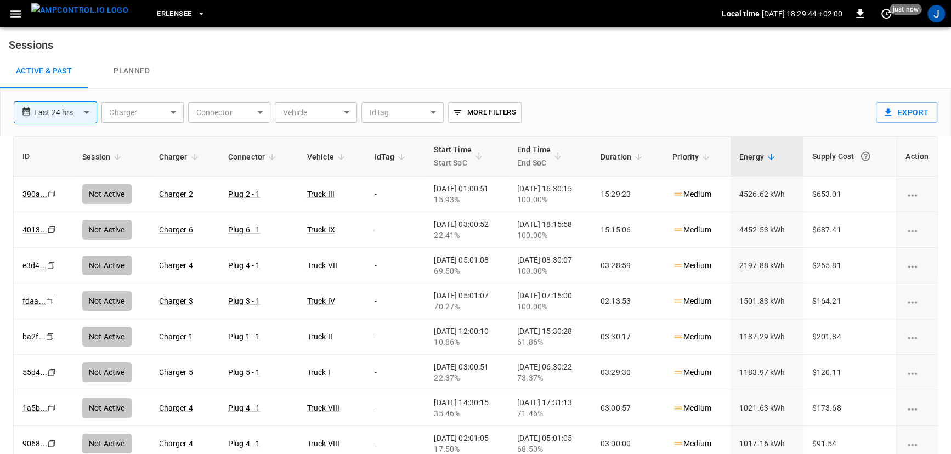
click at [76, 115] on body "**********" at bounding box center [475, 242] width 951 height 484
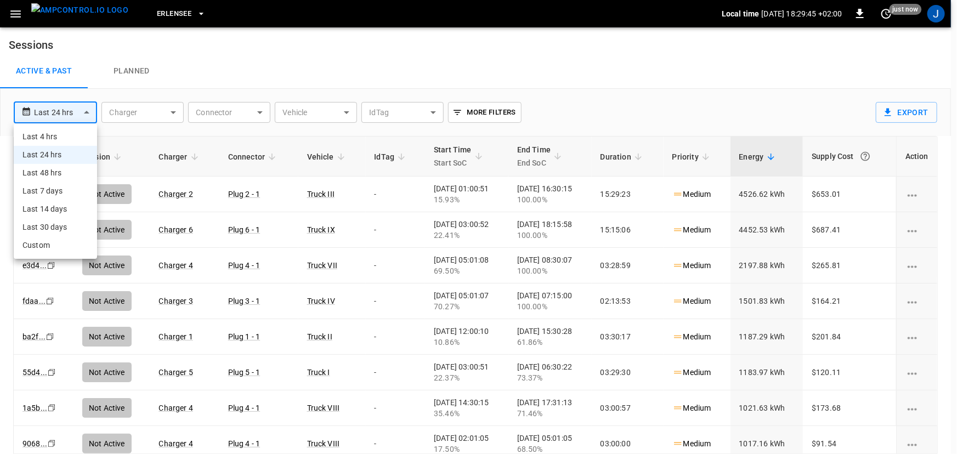
click at [71, 194] on li "Last 7 days" at bounding box center [55, 191] width 83 height 18
type input "**********"
